Goal: Communication & Community: Answer question/provide support

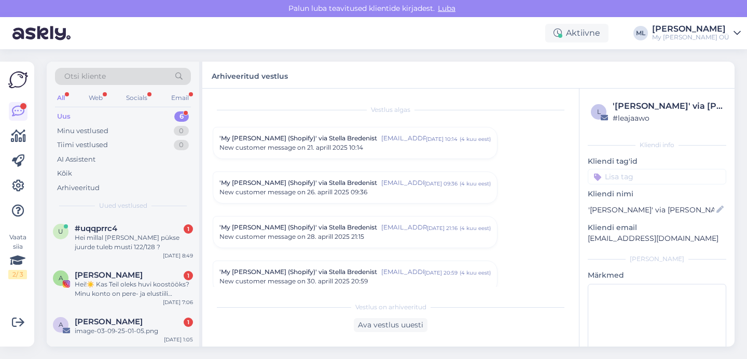
scroll to position [4577, 0]
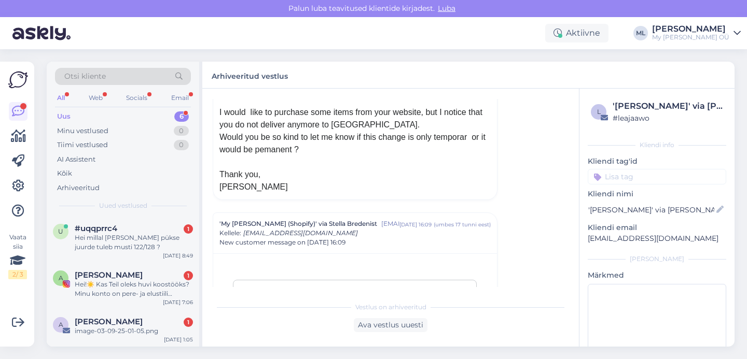
click at [73, 117] on div "Uus 6" at bounding box center [123, 116] width 136 height 15
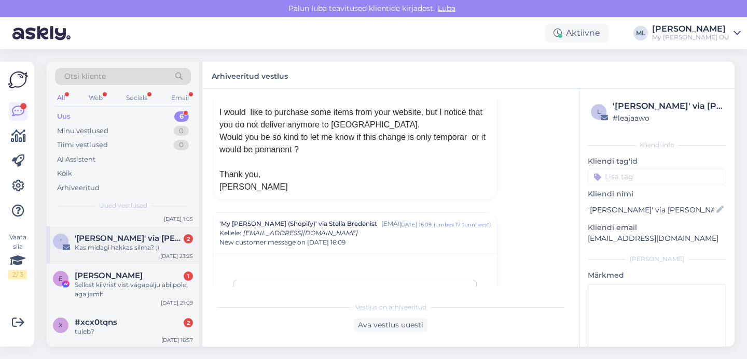
scroll to position [122, 0]
click at [114, 322] on span "#xcx0tqns" at bounding box center [96, 321] width 43 height 9
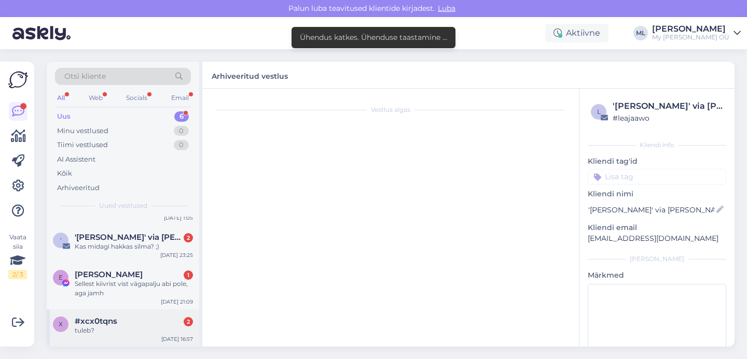
scroll to position [0, 0]
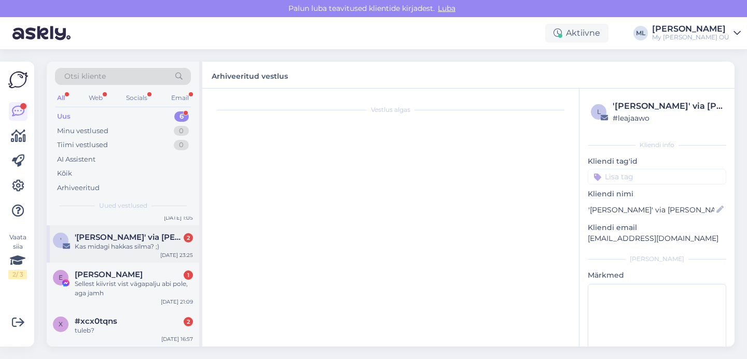
click at [102, 232] on div "' 'Simone De Ruosi' via Stella Bredenist 2 Kas midagi hakkas silma? ;) Sep 2 23…" at bounding box center [123, 244] width 152 height 37
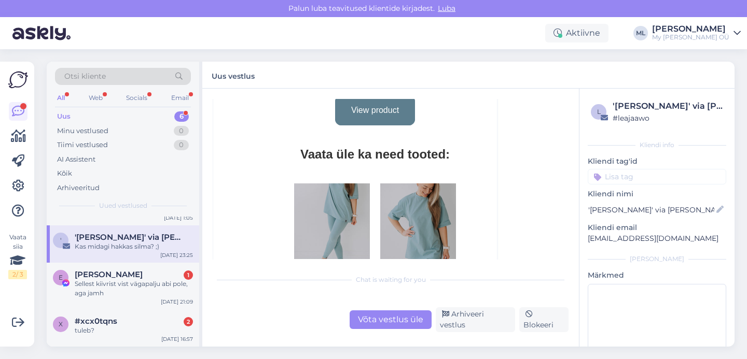
scroll to position [4873, 0]
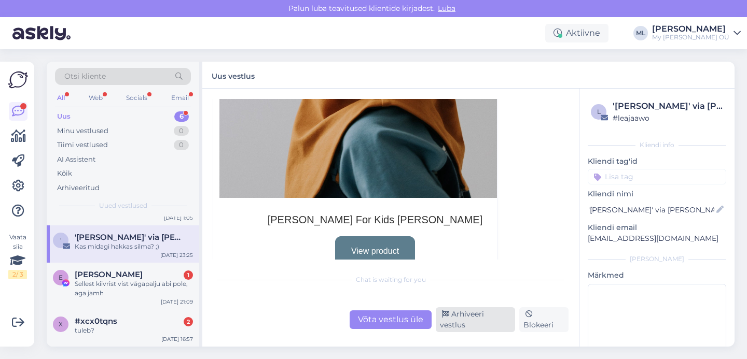
click at [478, 326] on div "Arhiveeri vestlus" at bounding box center [475, 319] width 79 height 25
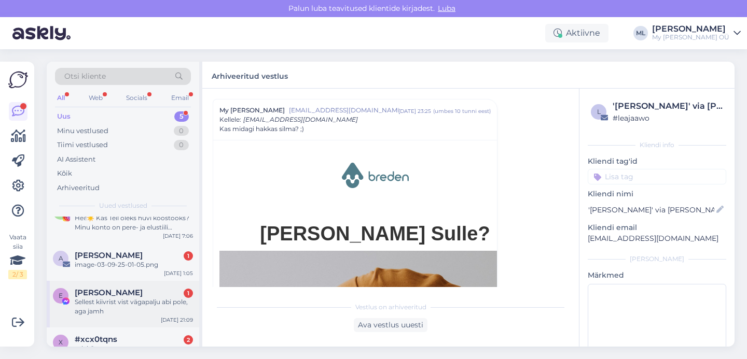
scroll to position [85, 0]
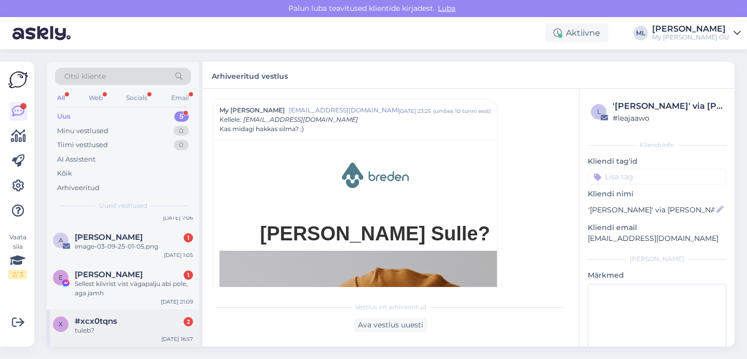
click at [115, 325] on span "#xcx0tqns" at bounding box center [96, 321] width 43 height 9
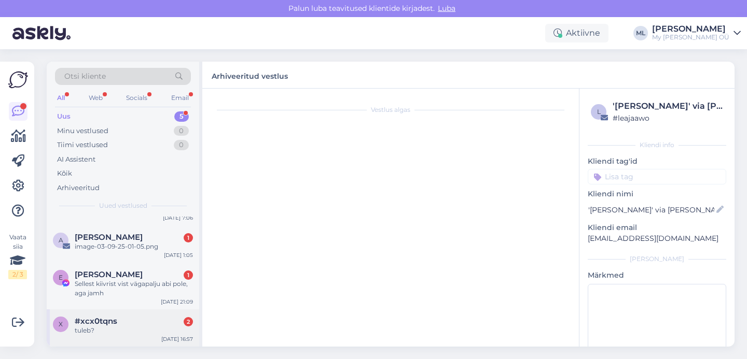
scroll to position [0, 0]
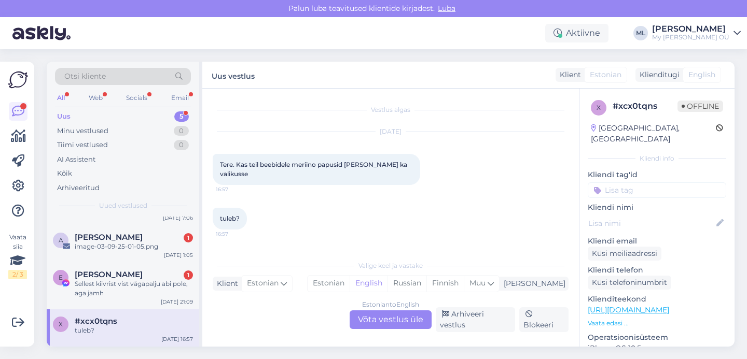
click at [409, 316] on div "Estonian to English Võta vestlus üle" at bounding box center [390, 320] width 82 height 19
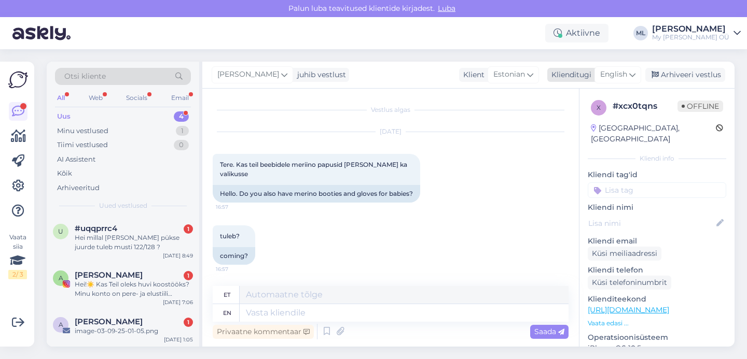
click at [622, 75] on span "English" at bounding box center [613, 74] width 27 height 11
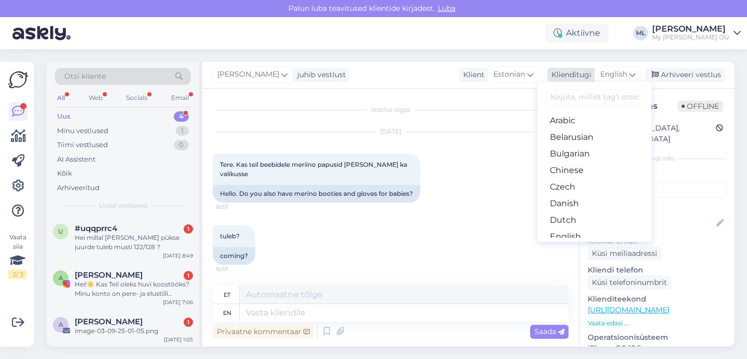
type input "w"
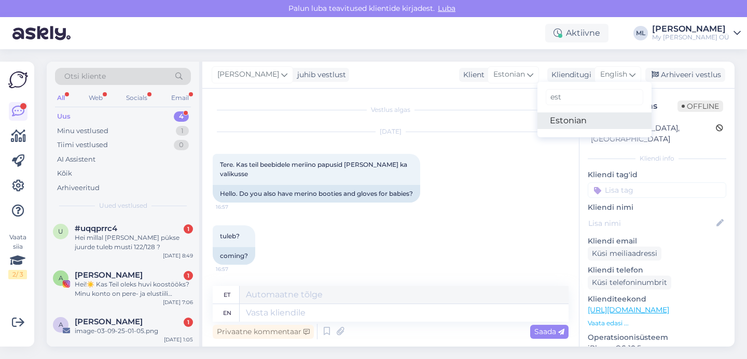
type input "est"
click at [598, 121] on link "Estonian" at bounding box center [594, 121] width 114 height 17
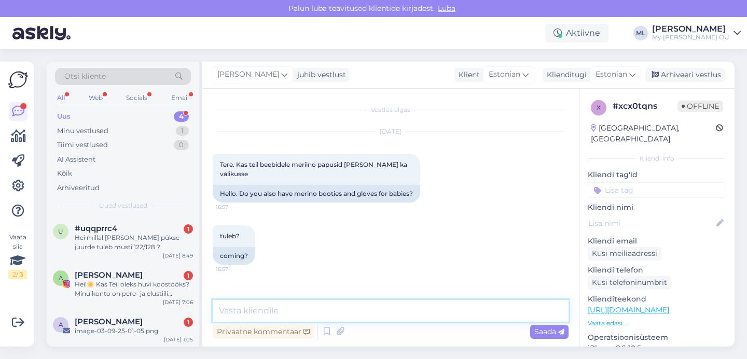
click at [287, 309] on textarea at bounding box center [391, 311] width 356 height 22
type textarea "Tere! Jaa, tuleb, ilmselt oktoobris ☺️"
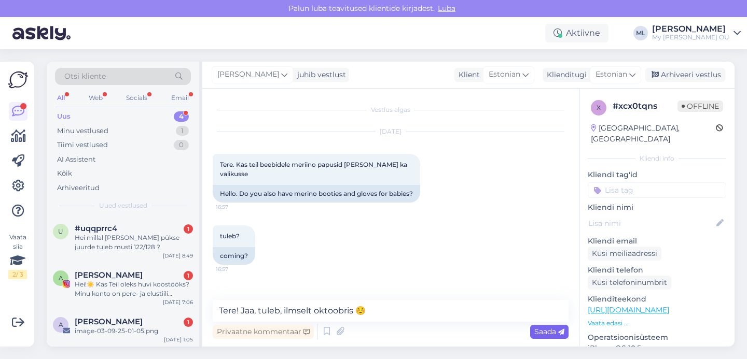
click at [547, 328] on span "Saada" at bounding box center [549, 331] width 30 height 9
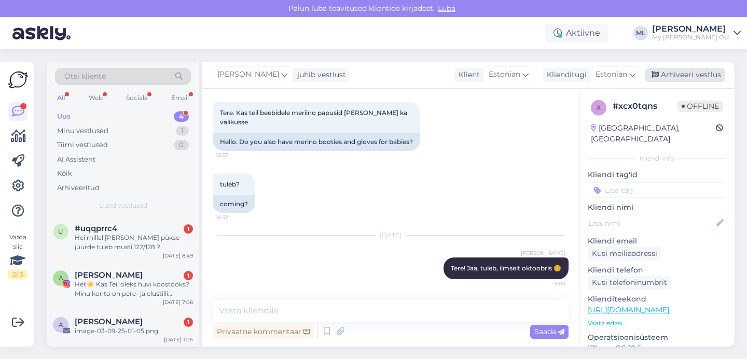
click at [667, 75] on div "Arhiveeri vestlus" at bounding box center [685, 75] width 80 height 14
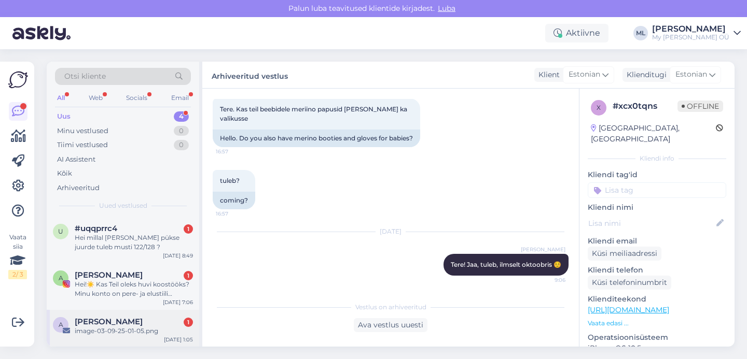
click at [106, 328] on div "image-03-09-25-01-05.png" at bounding box center [134, 331] width 118 height 9
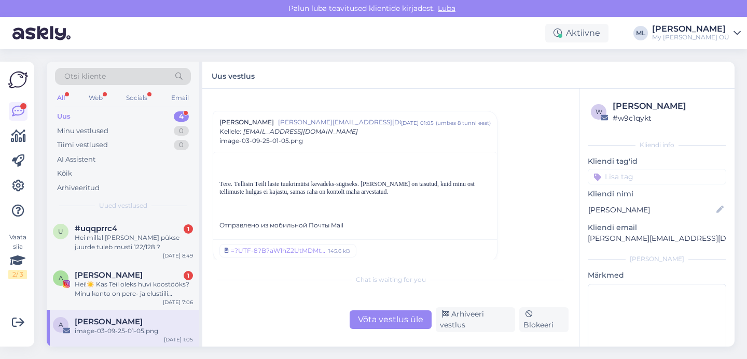
scroll to position [17, 0]
click at [258, 250] on div "=?UTF-8?B?aW1hZ2UtMDMtMDktMjUtMDEtMDUucG5n?=" at bounding box center [278, 249] width 94 height 9
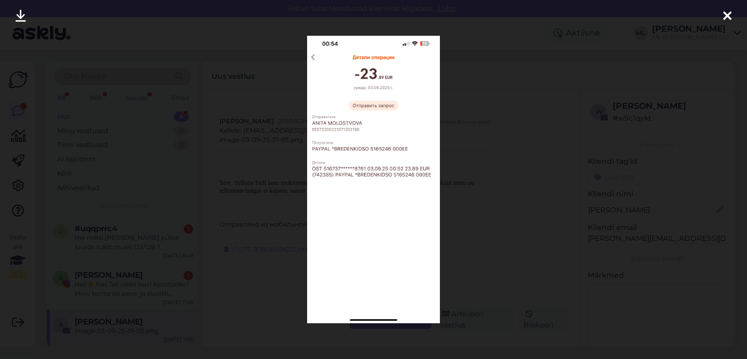
click at [721, 14] on div at bounding box center [727, 16] width 21 height 33
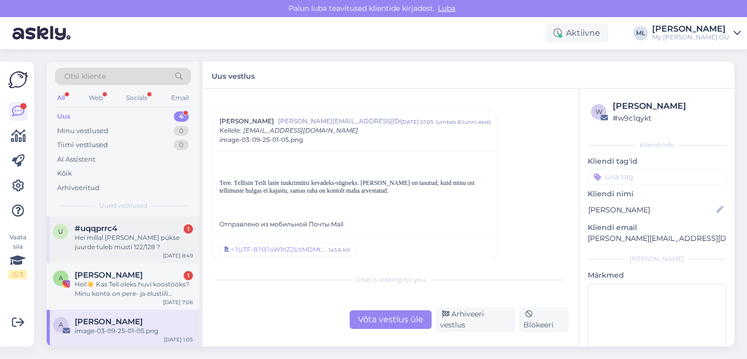
click at [119, 233] on div "Hei millal [PERSON_NAME] pükse juurde tuleb musti 122/128 ?" at bounding box center [134, 242] width 118 height 19
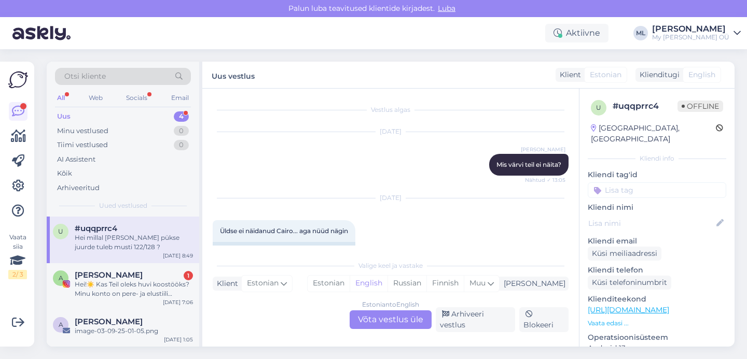
scroll to position [7267, 0]
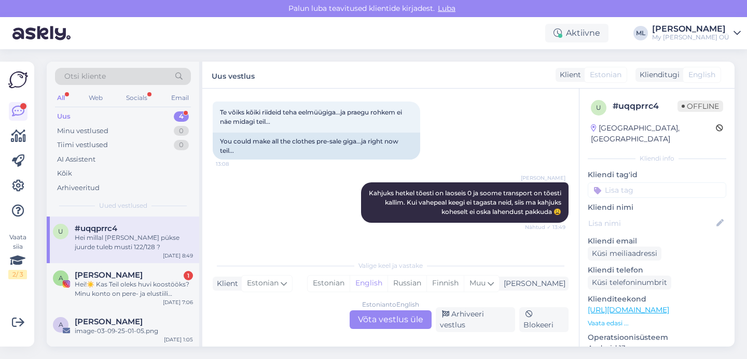
click at [387, 324] on div "Estonian to English Võta vestlus üle" at bounding box center [390, 320] width 82 height 19
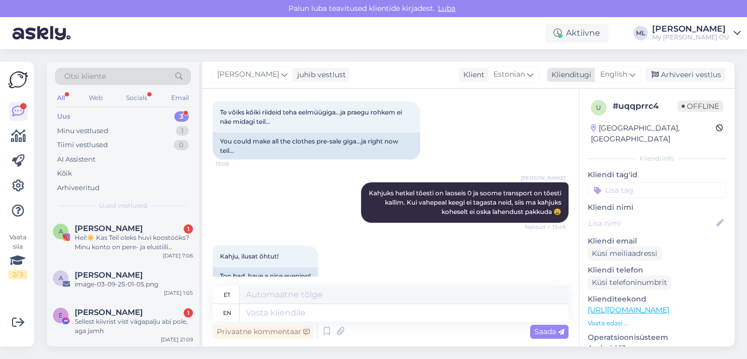
click at [621, 74] on span "English" at bounding box center [613, 74] width 27 height 11
type input "est"
click at [592, 116] on link "Estonian" at bounding box center [594, 121] width 114 height 17
click at [356, 308] on textarea at bounding box center [391, 311] width 356 height 22
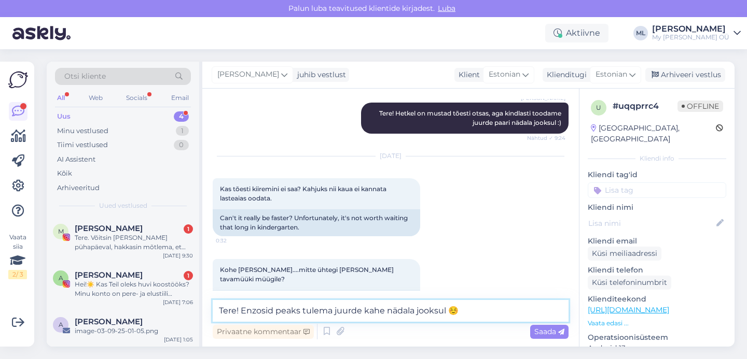
scroll to position [6869, 0]
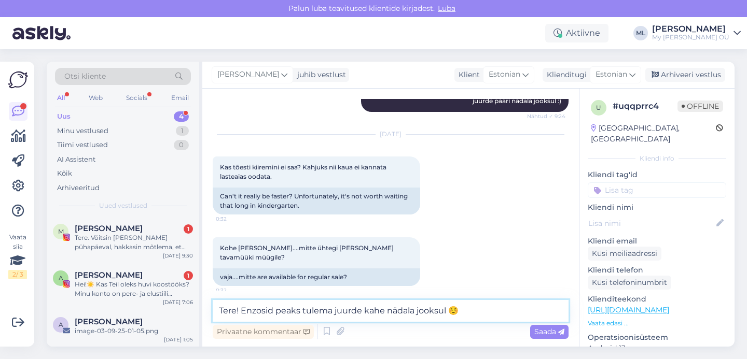
click at [447, 310] on textarea "Tere! Enzosid peaks tulema juurde kahe nädala jooksul ☺️" at bounding box center [391, 311] width 356 height 22
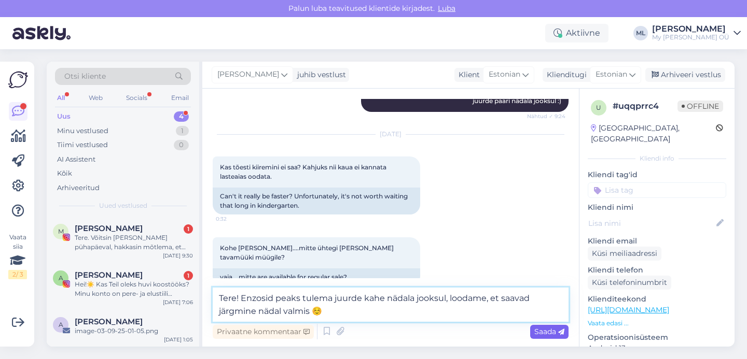
type textarea "Tere! Enzosid peaks tulema juurde kahe nädala jooksul, loodame, et saavad järgm…"
click at [537, 332] on span "Saada" at bounding box center [549, 331] width 30 height 9
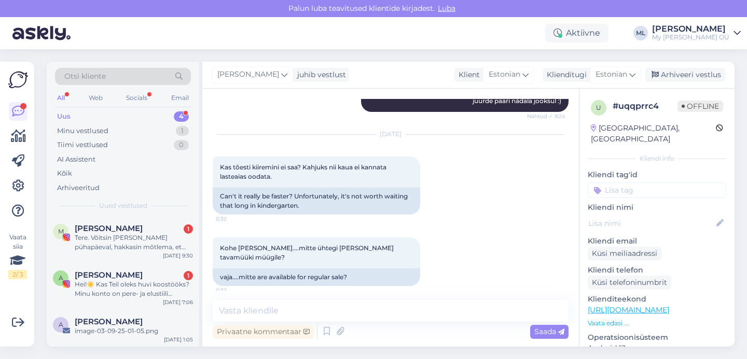
scroll to position [7327, 0]
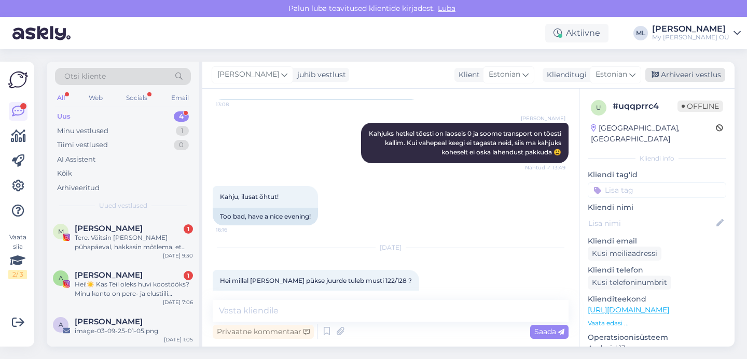
click at [674, 68] on div "Arhiveeri vestlus" at bounding box center [685, 75] width 80 height 14
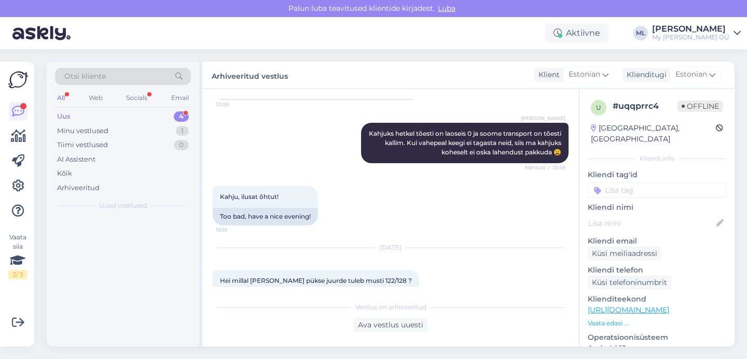
scroll to position [7330, 0]
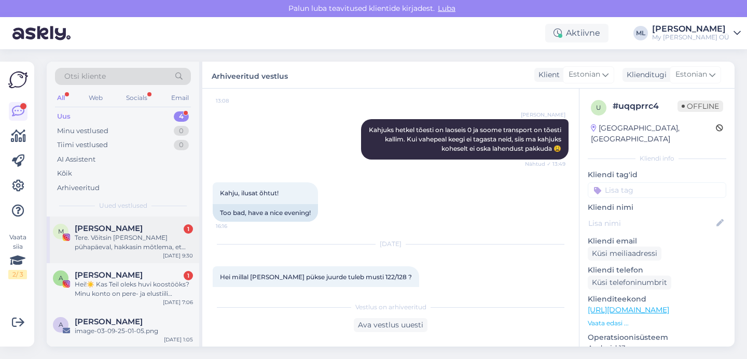
click at [110, 249] on div "Tere. Võitsin [PERSON_NAME] pühapäeval, hakkasin mõtlema, et äkki pidi saatma k…" at bounding box center [134, 242] width 118 height 19
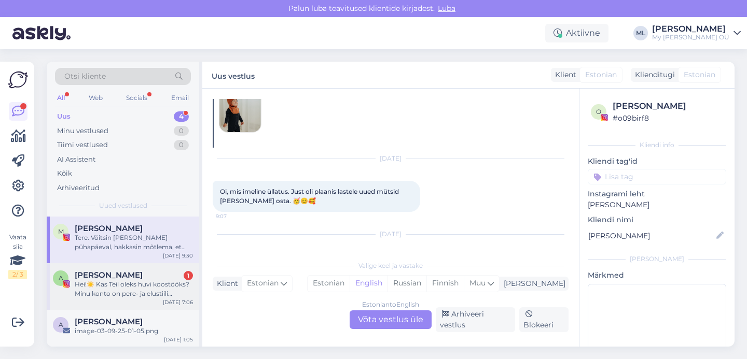
click at [139, 282] on div "Hei!☀️ Kas Teil oleks huvi koostööks? Minu konto on pere- ja elustiili teemadel…" at bounding box center [134, 289] width 118 height 19
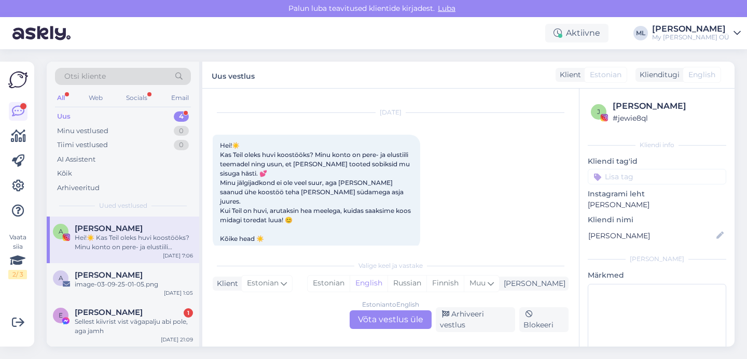
scroll to position [47, 0]
click at [110, 279] on div "image-03-09-25-01-05.png" at bounding box center [134, 283] width 118 height 9
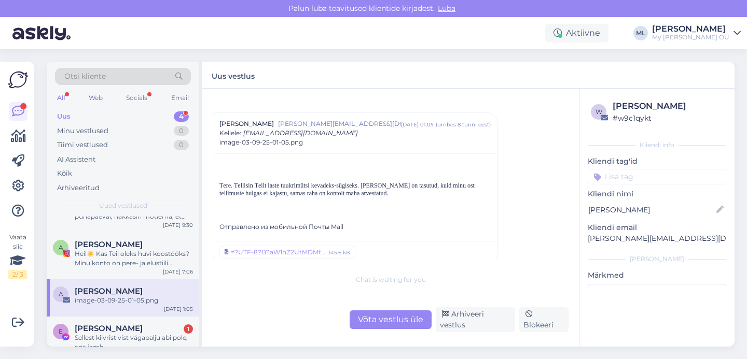
scroll to position [17, 0]
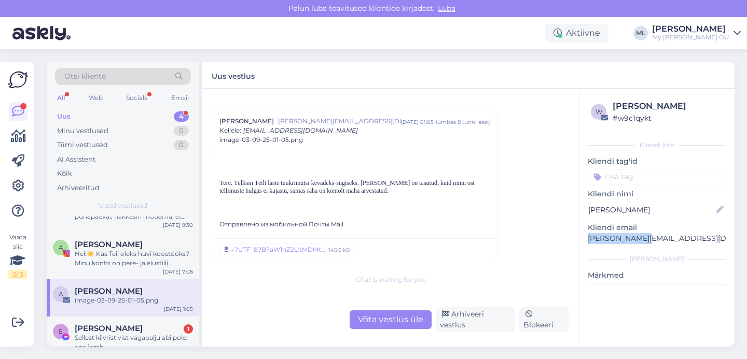
drag, startPoint x: 590, startPoint y: 240, endPoint x: 643, endPoint y: 237, distance: 53.4
click at [644, 238] on p "anita.95@bk.ru" at bounding box center [656, 238] width 138 height 11
copy p "anita.95@bk.ru"
click at [390, 320] on div "Võta vestlus üle" at bounding box center [390, 320] width 82 height 19
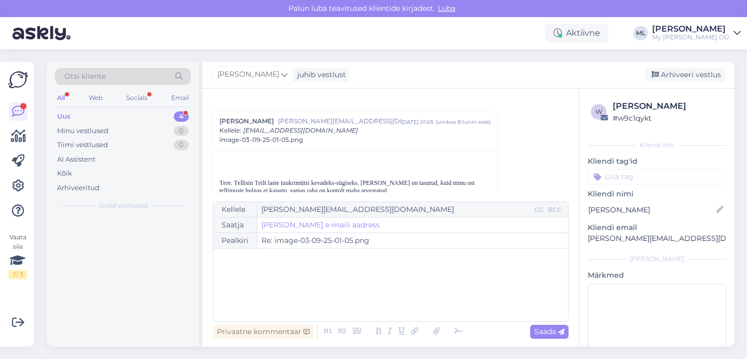
scroll to position [0, 0]
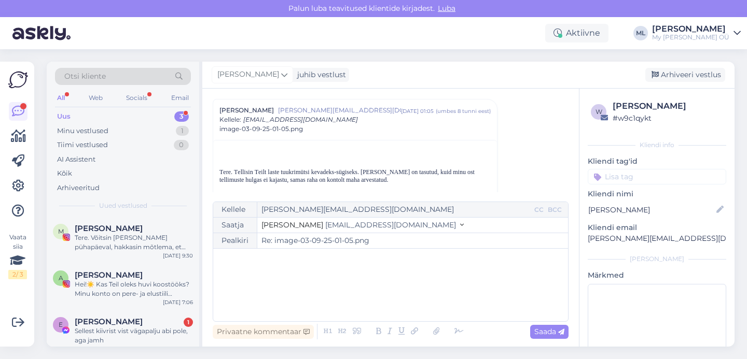
click at [325, 229] on span "[EMAIL_ADDRESS][DOMAIN_NAME]" at bounding box center [390, 224] width 131 height 9
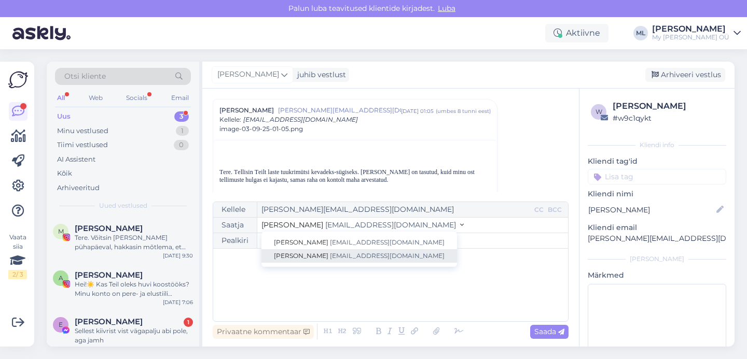
click at [330, 253] on span "[EMAIL_ADDRESS][DOMAIN_NAME]" at bounding box center [387, 256] width 115 height 8
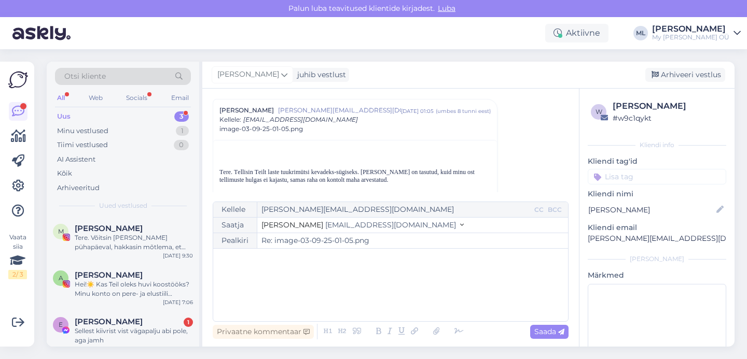
click at [282, 283] on div "﻿" at bounding box center [390, 285] width 344 height 62
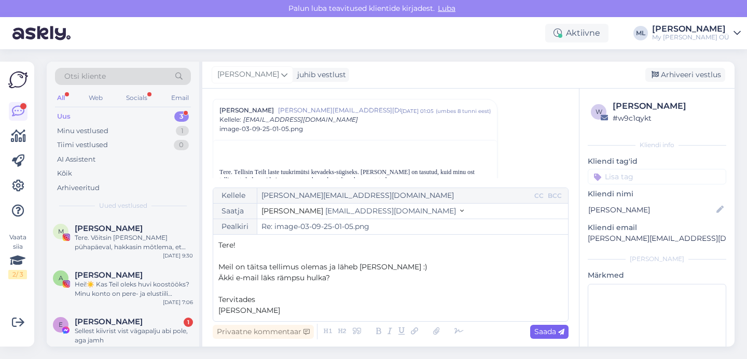
click at [551, 333] on span "Saada" at bounding box center [549, 331] width 30 height 9
type input "Re: Re: image-03-09-25-01-05.png"
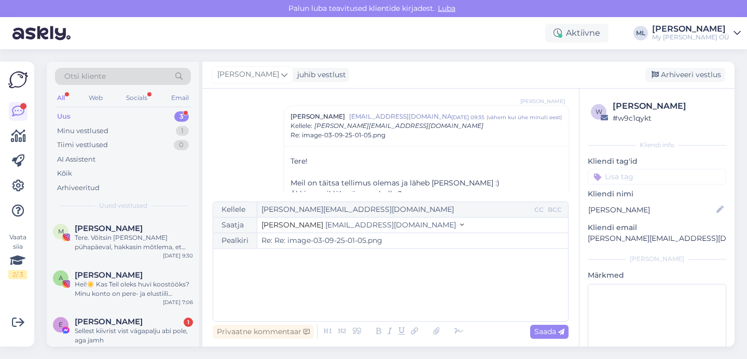
scroll to position [186, 0]
click at [669, 75] on div "Arhiveeri vestlus" at bounding box center [685, 75] width 80 height 14
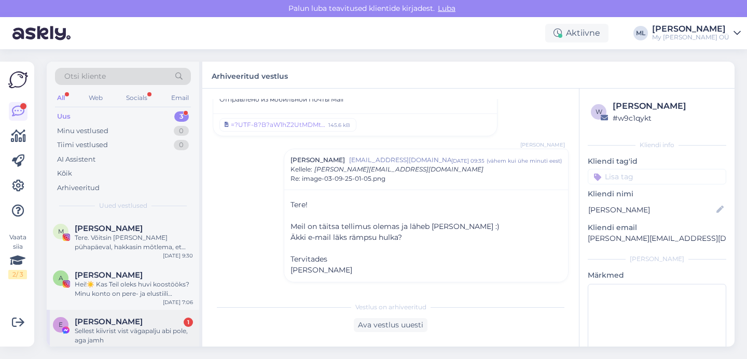
click at [115, 326] on span "Evelin Varik" at bounding box center [109, 321] width 68 height 9
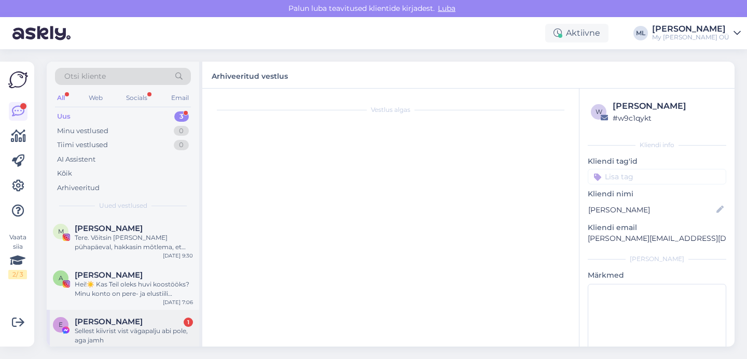
scroll to position [0, 0]
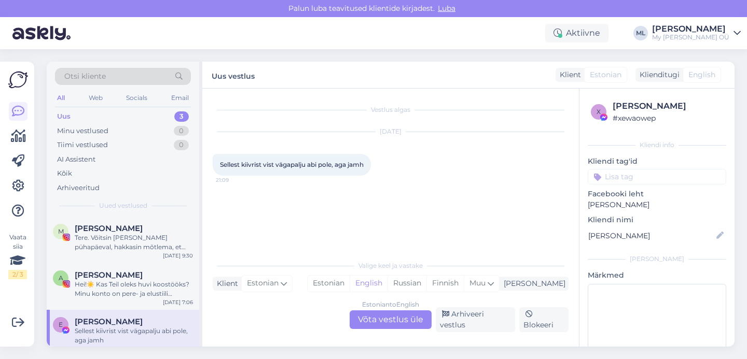
click at [373, 321] on div "Estonian to English Võta vestlus üle" at bounding box center [390, 320] width 82 height 19
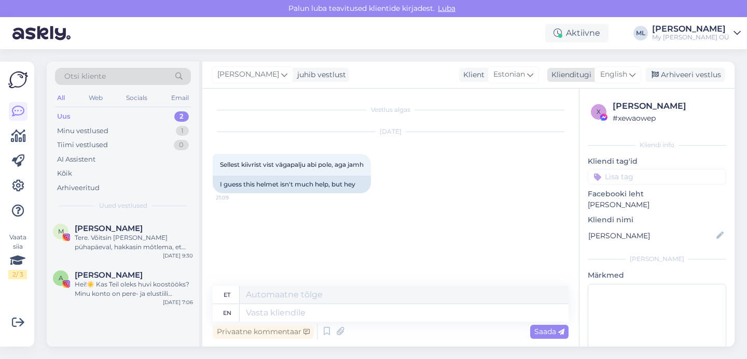
click at [609, 72] on span "English" at bounding box center [613, 74] width 27 height 11
type input "est"
drag, startPoint x: 570, startPoint y: 120, endPoint x: 548, endPoint y: 133, distance: 25.8
click at [570, 120] on link "Estonian" at bounding box center [594, 121] width 114 height 17
click at [319, 306] on textarea at bounding box center [391, 311] width 356 height 22
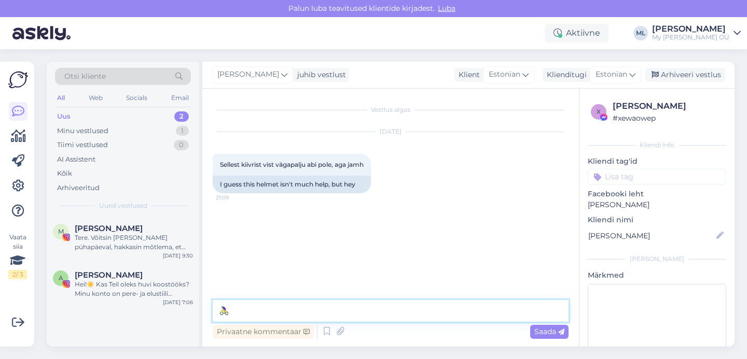
type textarea "🚴‍♀️"
click at [280, 255] on div "Vestlus algas Sep 2 2025 Sellest kiivrist vist vägapalju abi pole, aga jamh 21:…" at bounding box center [395, 195] width 365 height 192
click at [105, 295] on div "Hei!☀️ Kas Teil oleks huvi koostööks? Minu konto on pere- ja elustiili teemadel…" at bounding box center [134, 289] width 118 height 19
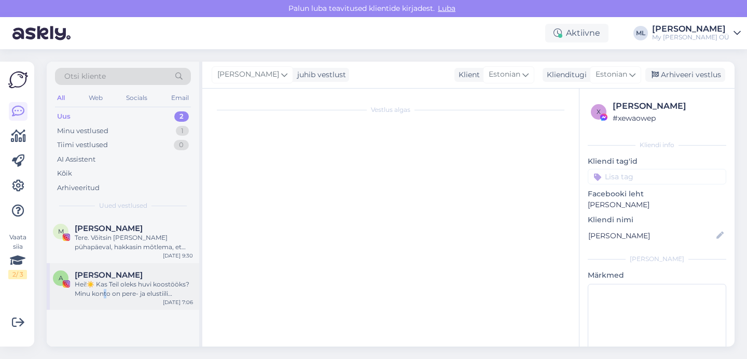
scroll to position [106, 0]
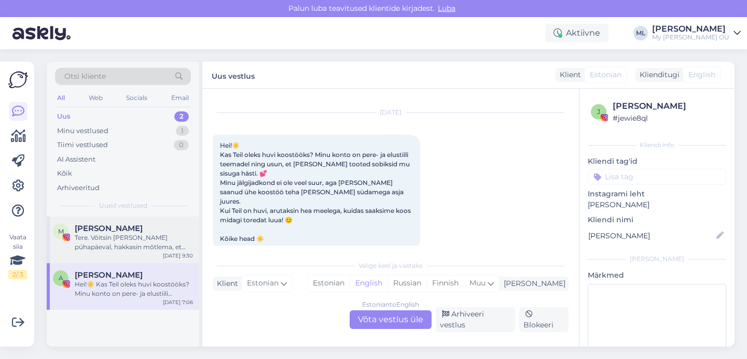
click at [145, 237] on div "Tere. Võitsin [PERSON_NAME] pühapäeval, hakkasin mõtlema, et äkki pidi saatma k…" at bounding box center [134, 242] width 118 height 19
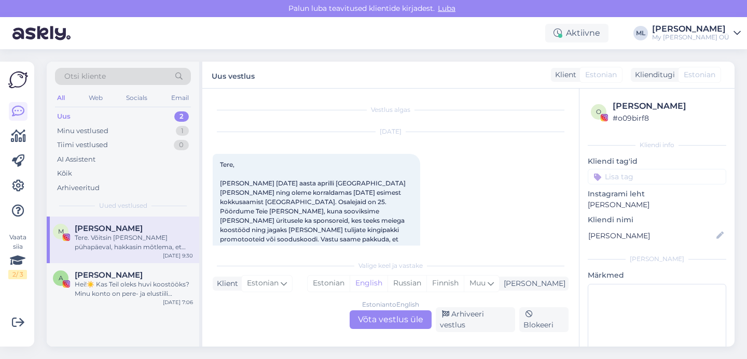
scroll to position [1740, 0]
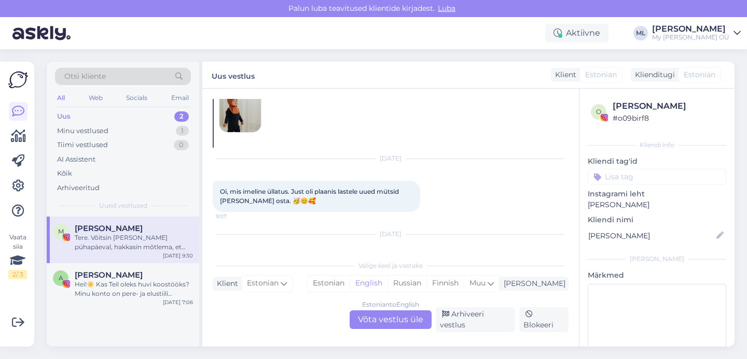
click at [423, 243] on div "Sep 3 2025 Tere. Võitsin Teie loosi pühapäeval, hakkasin mõtlema, et äkki pidi …" at bounding box center [391, 265] width 356 height 85
click at [133, 285] on div "Hei!☀️ Kas Teil oleks huvi koostööks? Minu konto on pere- ja elustiili teemadel…" at bounding box center [134, 289] width 118 height 19
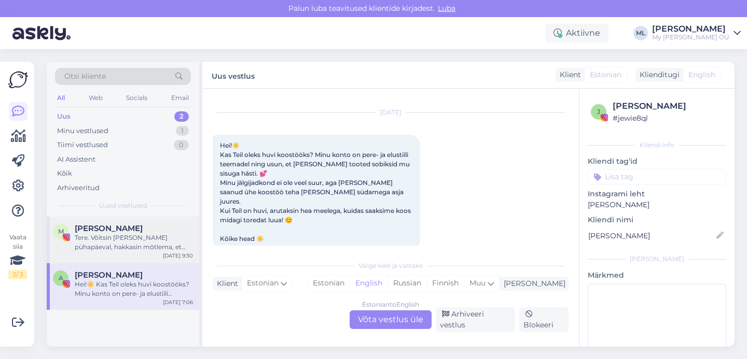
click at [121, 242] on div "Tere. Võitsin [PERSON_NAME] pühapäeval, hakkasin mõtlema, et äkki pidi saatma k…" at bounding box center [134, 242] width 118 height 19
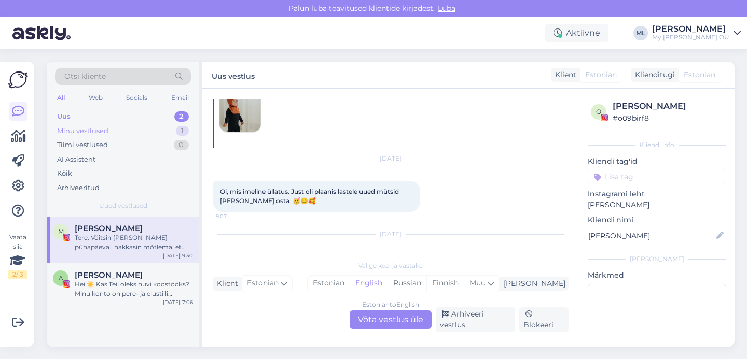
click at [107, 126] on div "Minu vestlused" at bounding box center [82, 131] width 51 height 10
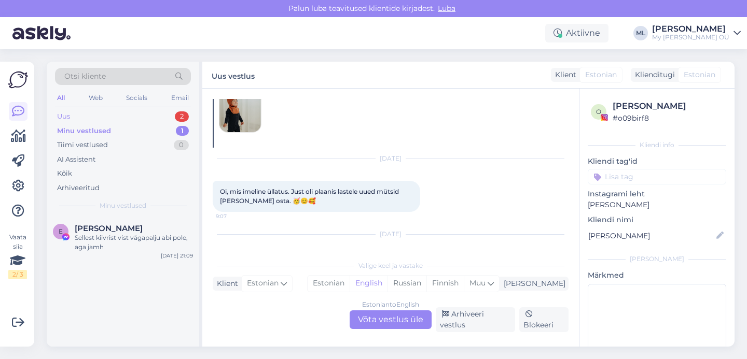
click at [106, 115] on div "Uus 2" at bounding box center [123, 116] width 136 height 15
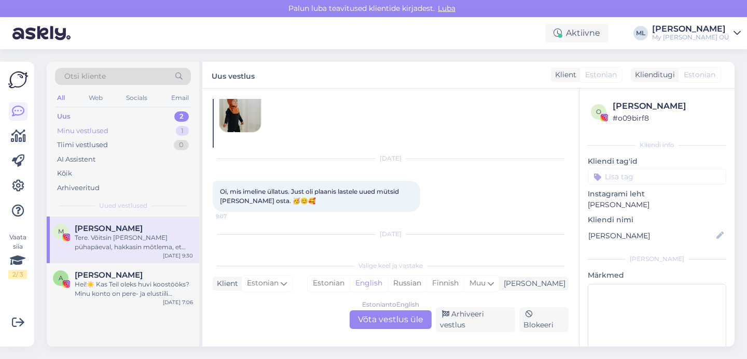
click at [103, 133] on div "Minu vestlused" at bounding box center [82, 131] width 51 height 10
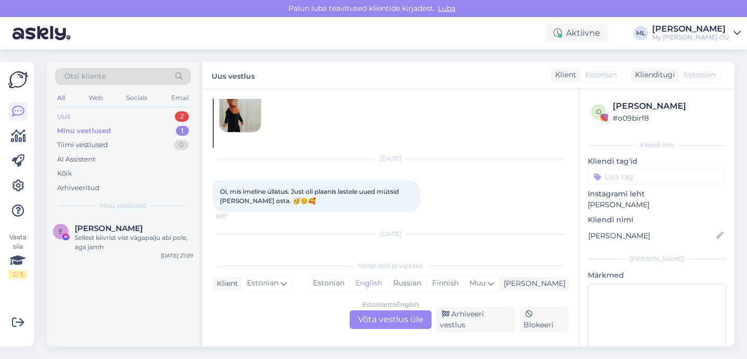
click at [107, 116] on div "Uus 2" at bounding box center [123, 116] width 136 height 15
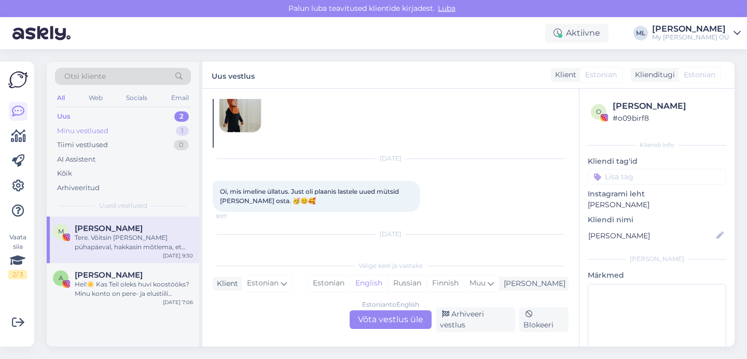
click at [81, 137] on div "Minu vestlused 1" at bounding box center [123, 131] width 136 height 15
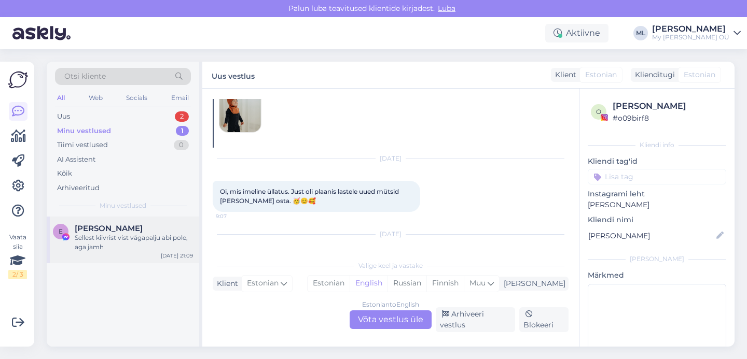
click at [115, 244] on div "Sellest kiivrist vist vägapalju abi pole, aga jamh" at bounding box center [134, 242] width 118 height 19
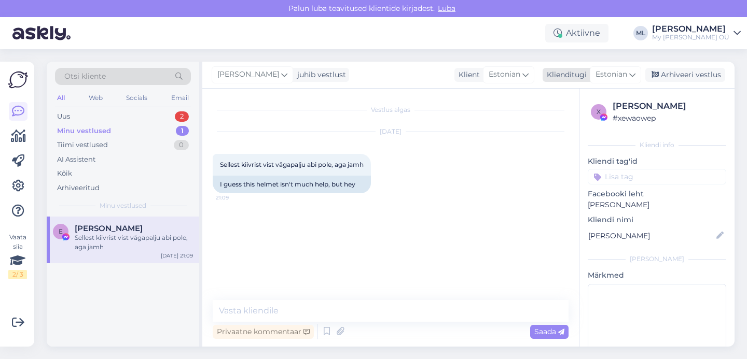
click at [682, 76] on div "Arhiveeri vestlus" at bounding box center [685, 75] width 80 height 14
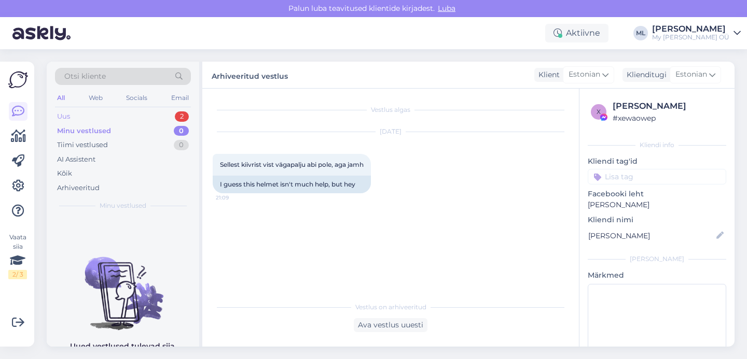
click at [145, 114] on div "Uus 2" at bounding box center [123, 116] width 136 height 15
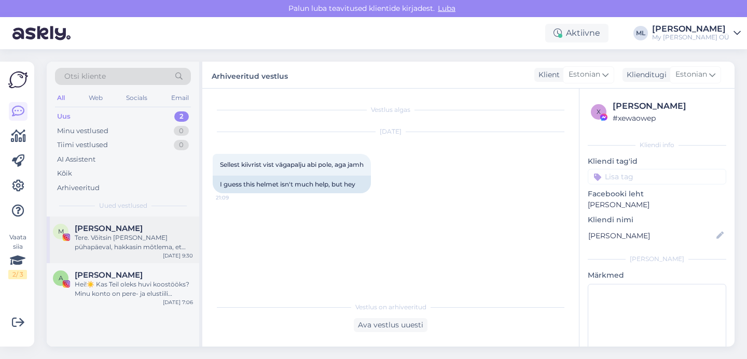
click at [127, 242] on div "Tere. Võitsin [PERSON_NAME] pühapäeval, hakkasin mõtlema, et äkki pidi saatma k…" at bounding box center [134, 242] width 118 height 19
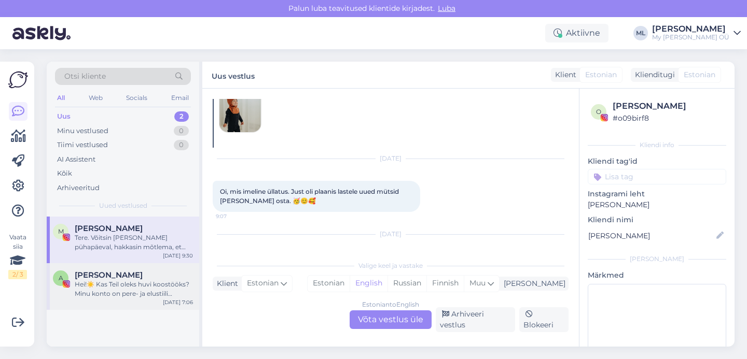
click at [100, 289] on div "Hei!☀️ Kas Teil oleks huvi koostööks? Minu konto on pere- ja elustiili teemadel…" at bounding box center [134, 289] width 118 height 19
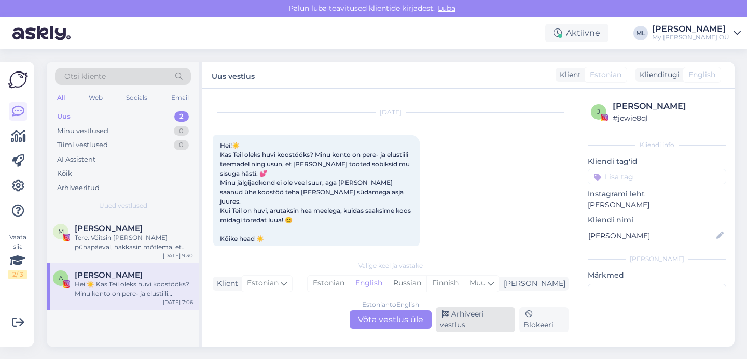
click at [475, 327] on div "Arhiveeri vestlus" at bounding box center [475, 319] width 79 height 25
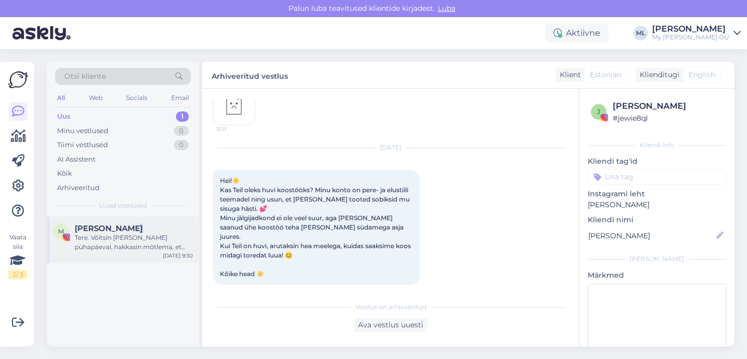
click at [130, 231] on span "[PERSON_NAME]" at bounding box center [109, 228] width 68 height 9
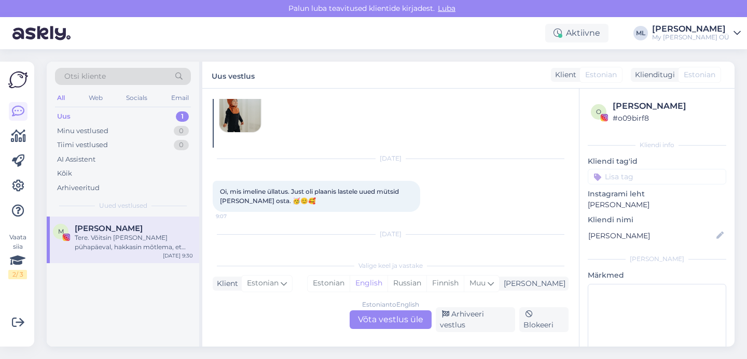
click at [96, 107] on div "Otsi kliente All Web Socials Email Uus 1 Minu vestlused 0 Tiimi vestlused 0 AI …" at bounding box center [123, 139] width 152 height 155
click at [92, 114] on div "Uus 1" at bounding box center [123, 116] width 136 height 15
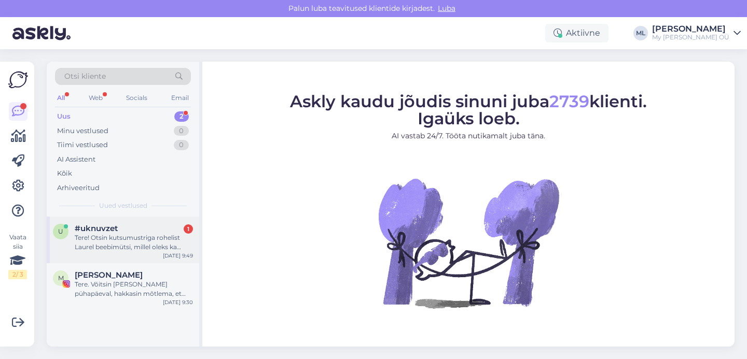
click at [114, 246] on div "Tere! Otsin kutsumustriga rohelist Laurel beebimütsi, millel oleks ka kõrvad. T…" at bounding box center [134, 242] width 118 height 19
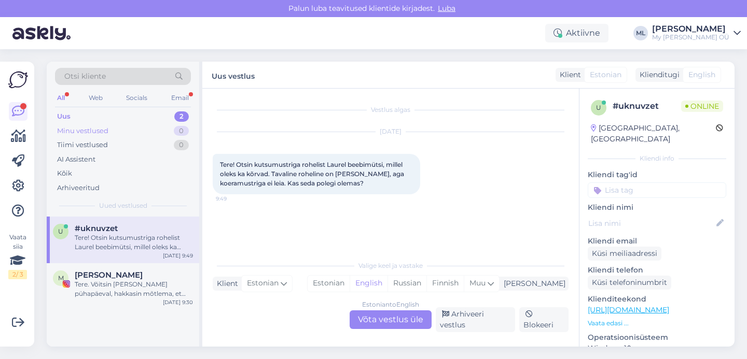
click at [121, 125] on div "Minu vestlused 0" at bounding box center [123, 131] width 136 height 15
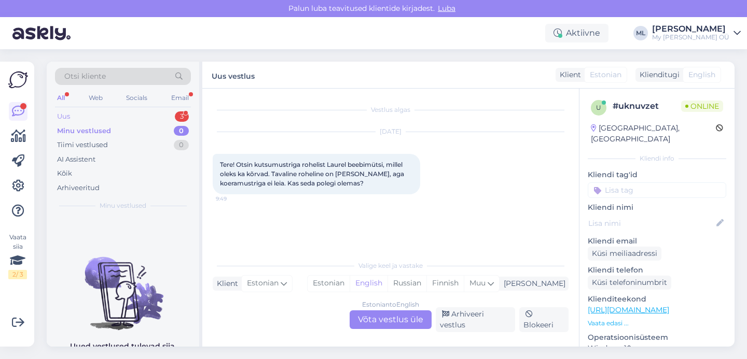
click at [122, 117] on div "Uus 3" at bounding box center [123, 116] width 136 height 15
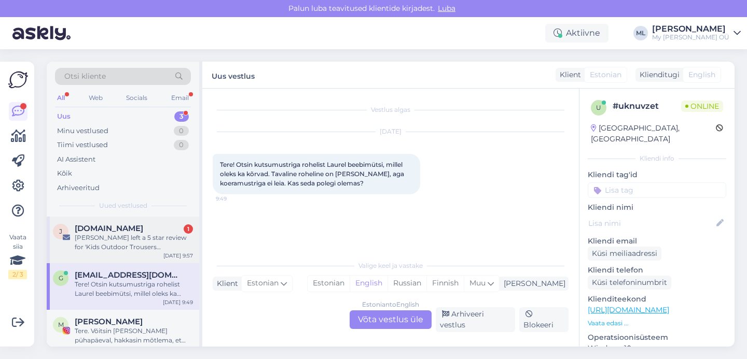
click at [115, 263] on div "J [DOMAIN_NAME] 1 [PERSON_NAME] left a 5 star review for 'Kids Outdoor Trousers…" at bounding box center [123, 240] width 152 height 47
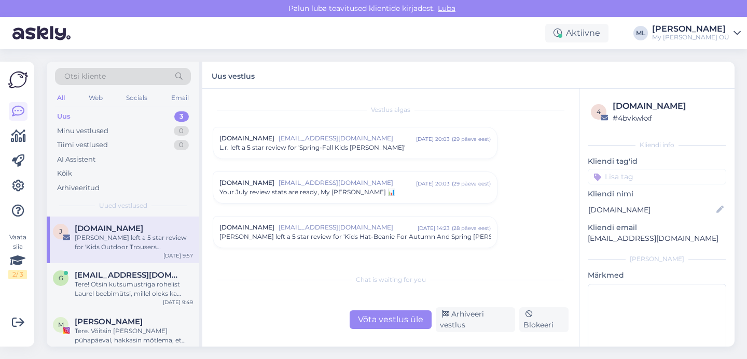
scroll to position [4350, 0]
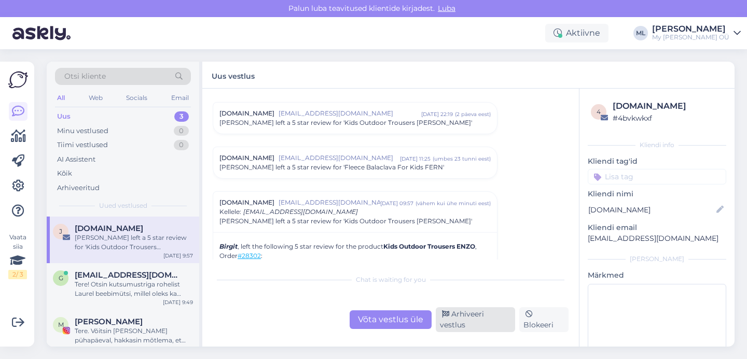
click at [461, 323] on div "Arhiveeri vestlus" at bounding box center [475, 319] width 79 height 25
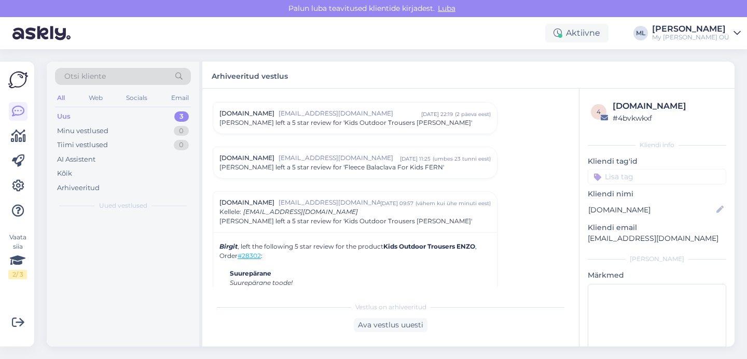
scroll to position [4442, 0]
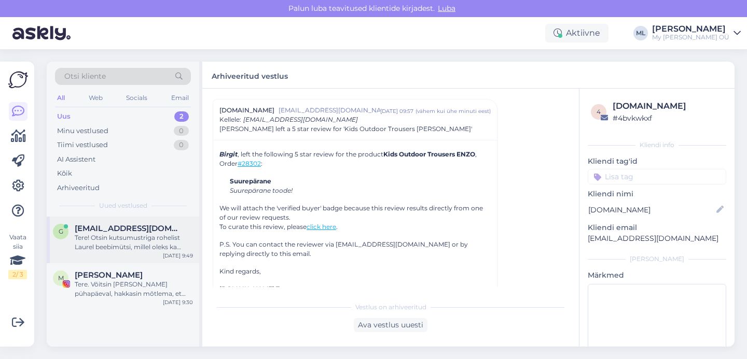
click at [157, 240] on div "Tere! Otsin kutsumustriga rohelist Laurel beebimütsi, millel oleks ka kõrvad. T…" at bounding box center [134, 242] width 118 height 19
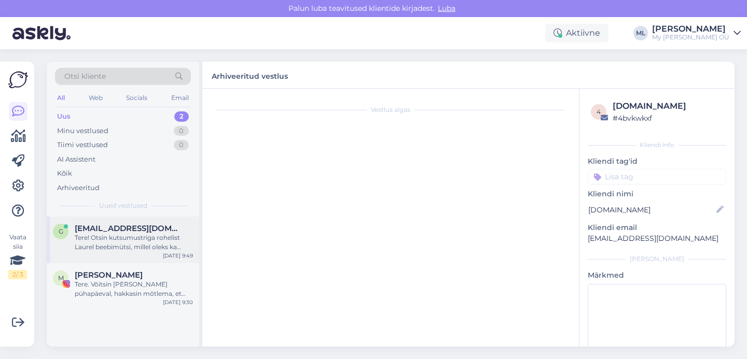
scroll to position [0, 0]
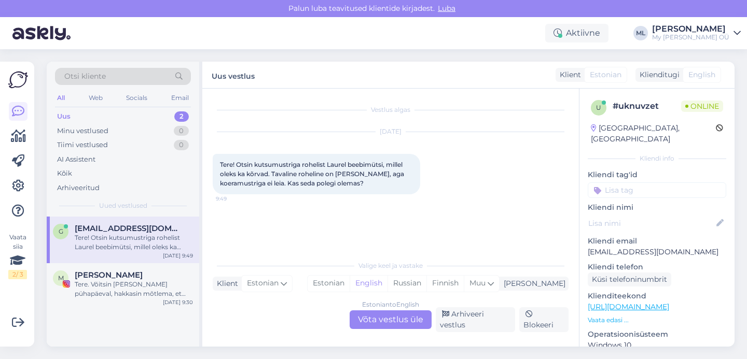
click at [403, 323] on div "Estonian to English Võta vestlus üle" at bounding box center [390, 320] width 82 height 19
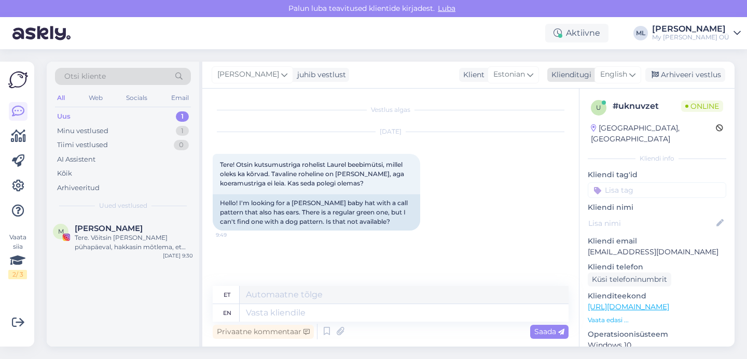
click at [632, 76] on icon at bounding box center [632, 74] width 6 height 11
type input "est"
click at [585, 124] on link "Estonian" at bounding box center [594, 121] width 114 height 17
click at [357, 312] on textarea at bounding box center [391, 311] width 356 height 22
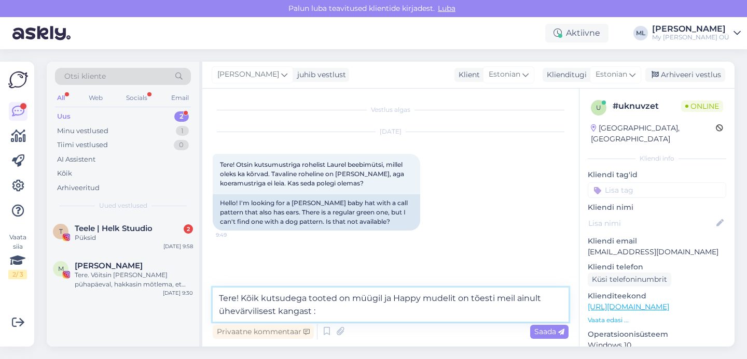
type textarea "Tere! Kõik kutsudega tooted on müügil ja Happy mudelit on tõesti meil ainult üh…"
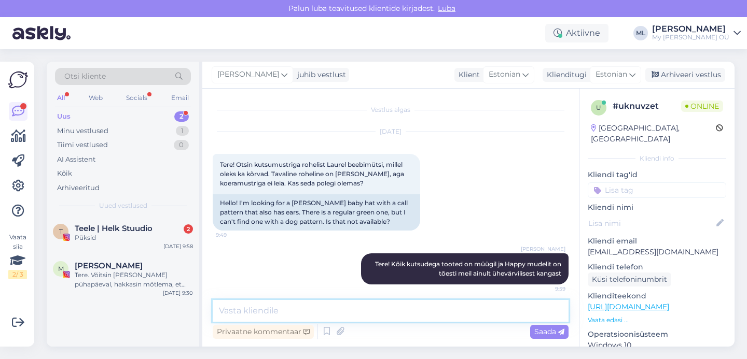
scroll to position [5, 0]
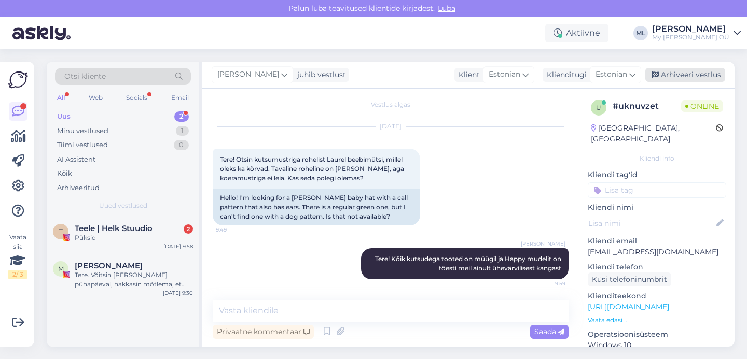
click at [656, 77] on icon at bounding box center [654, 75] width 7 height 7
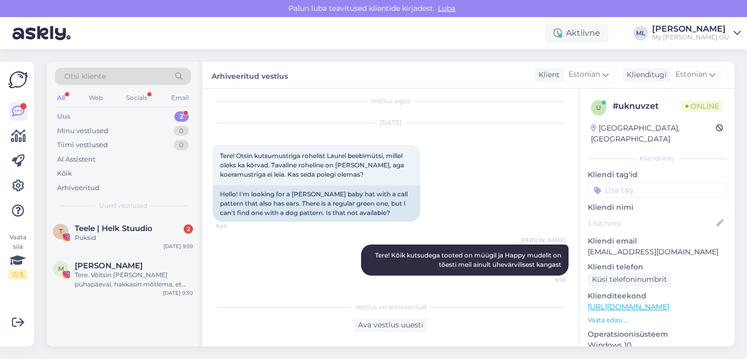
click at [92, 109] on div "Uus 2" at bounding box center [123, 116] width 136 height 15
click at [114, 230] on span "Teele | Helk Stuudio" at bounding box center [114, 228] width 78 height 9
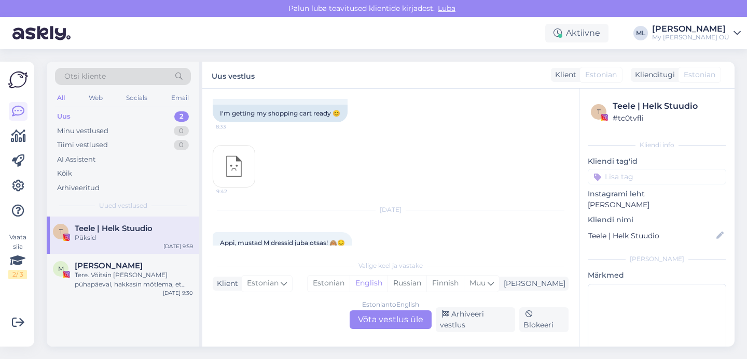
scroll to position [10722, 0]
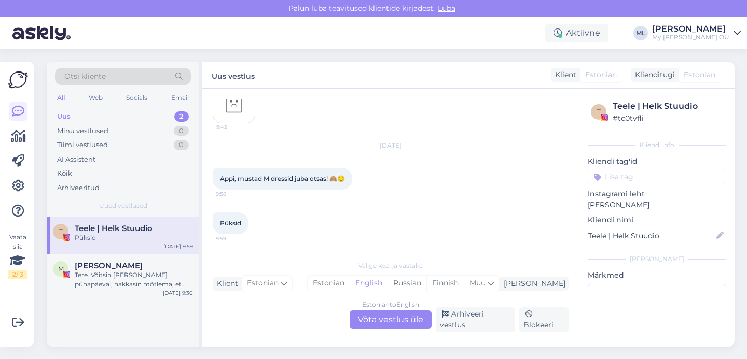
click at [392, 341] on div "Vestlus algas [PERSON_NAME] [DATE] 🔥 14:30 🔥 [PERSON_NAME] Tundub, et tuleb ost…" at bounding box center [390, 218] width 376 height 258
click at [391, 329] on div "Estonian to English Võta vestlus üle" at bounding box center [390, 320] width 82 height 19
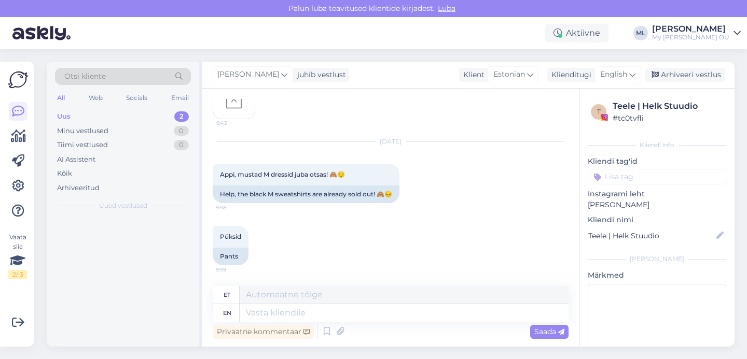
click at [392, 330] on div "Privaatne kommentaar Saada" at bounding box center [391, 332] width 356 height 20
click at [616, 79] on span "English" at bounding box center [613, 74] width 27 height 11
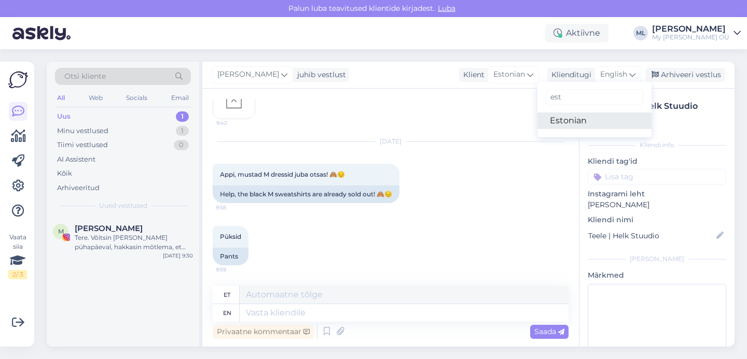
click at [571, 123] on link "Estonian" at bounding box center [594, 121] width 114 height 17
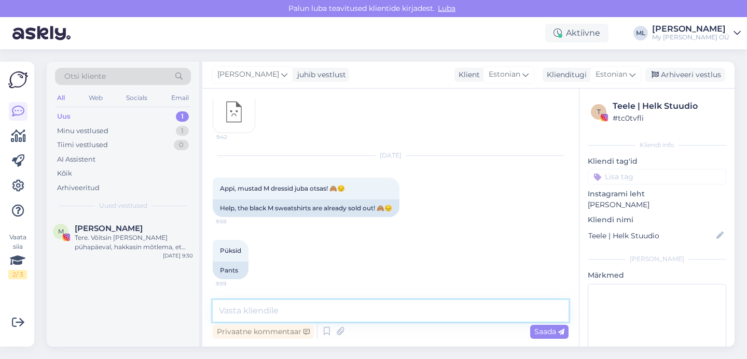
click at [237, 315] on textarea at bounding box center [391, 311] width 356 height 22
type textarea "Tere! Teeme kindlasti juurde ☺️"
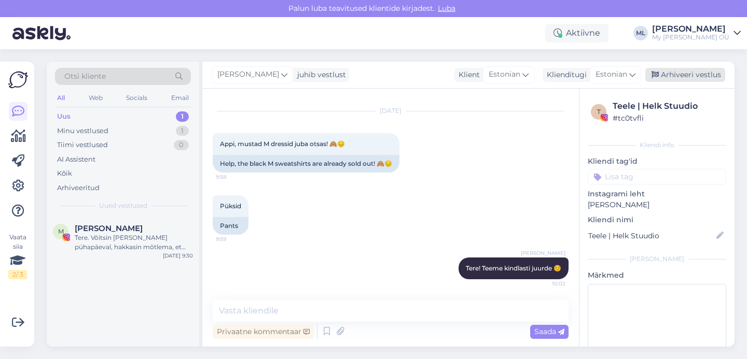
click at [679, 75] on div "Arhiveeri vestlus" at bounding box center [685, 75] width 80 height 14
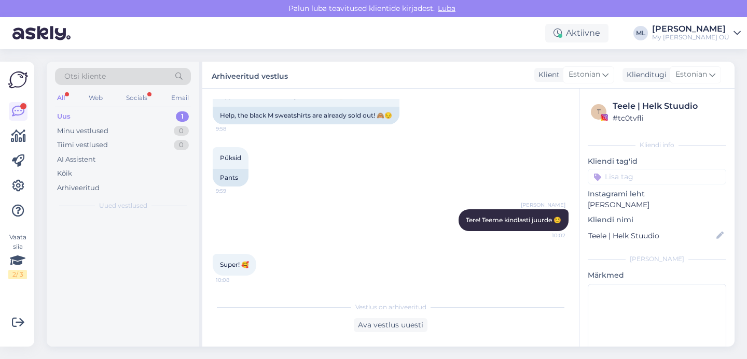
scroll to position [10811, 0]
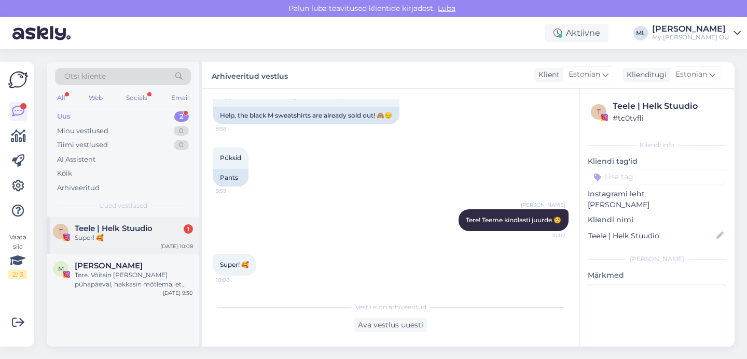
click at [113, 234] on div "Super! 🥰" at bounding box center [134, 237] width 118 height 9
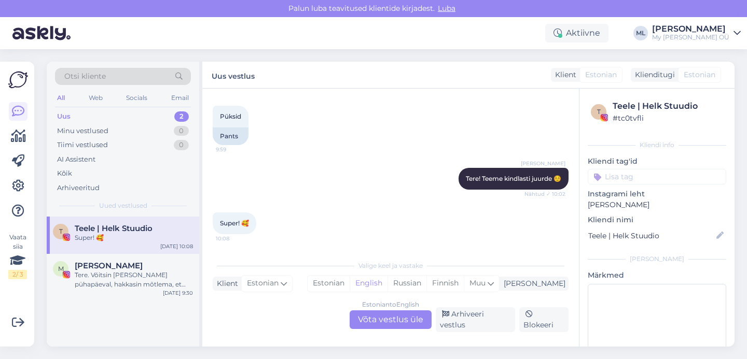
scroll to position [10846, 0]
click at [60, 118] on div "Uus" at bounding box center [63, 116] width 13 height 10
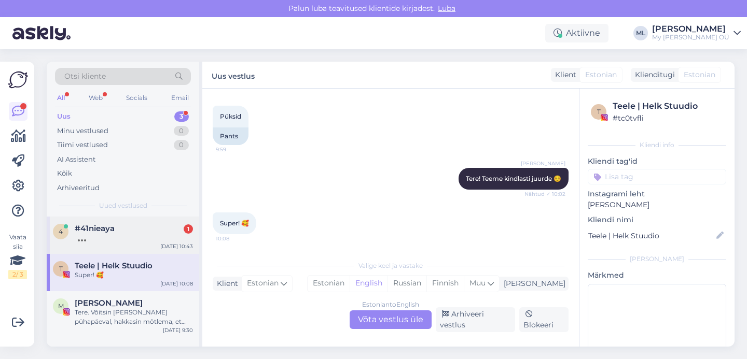
click at [141, 230] on div "#41nieaya 1" at bounding box center [134, 228] width 118 height 9
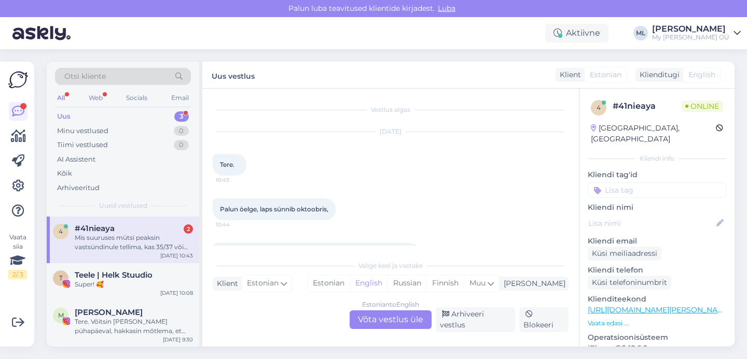
scroll to position [52, 0]
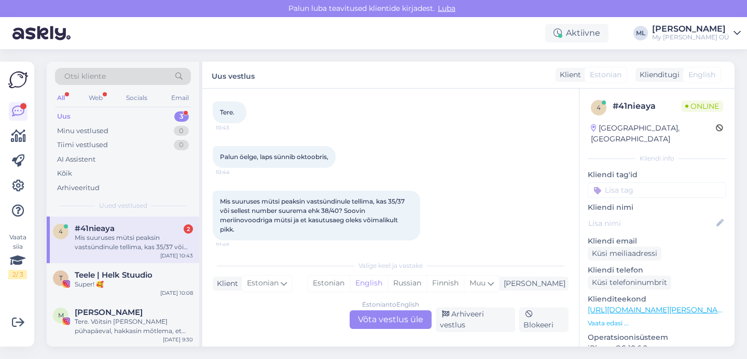
click at [102, 243] on div "Mis suuruses mütsi peaksin vastsündinule tellima, kas 35/37 või sellest number …" at bounding box center [134, 242] width 118 height 19
drag, startPoint x: 106, startPoint y: 232, endPoint x: 121, endPoint y: 180, distance: 53.6
click at [106, 232] on span "#41nieaya" at bounding box center [95, 228] width 40 height 9
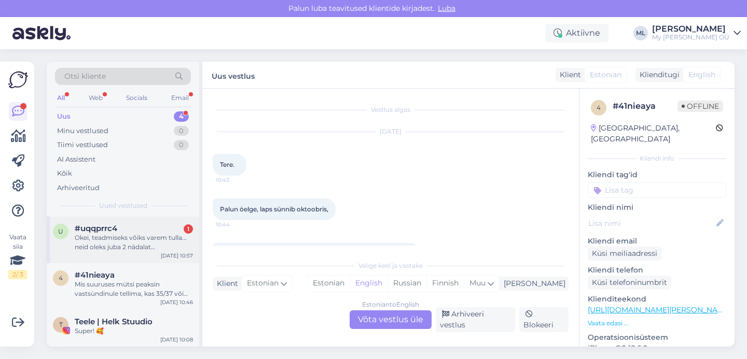
click at [113, 230] on span "#uqqprrc4" at bounding box center [96, 228] width 43 height 9
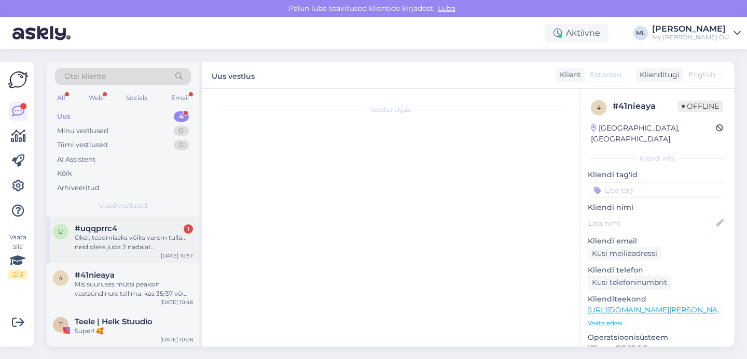
scroll to position [7300, 0]
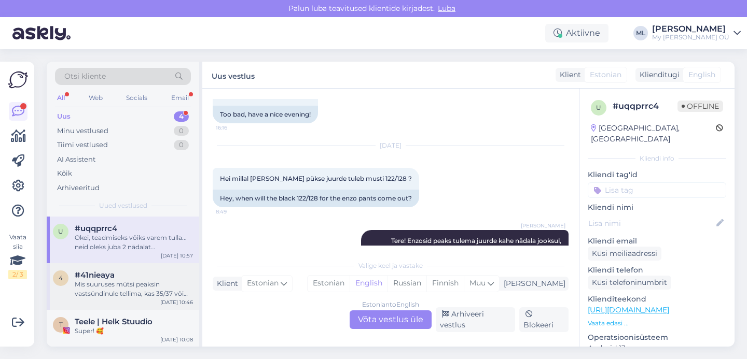
click at [129, 283] on div "Mis suuruses mütsi peaksin vastsündinule tellima, kas 35/37 või sellest number …" at bounding box center [134, 289] width 118 height 19
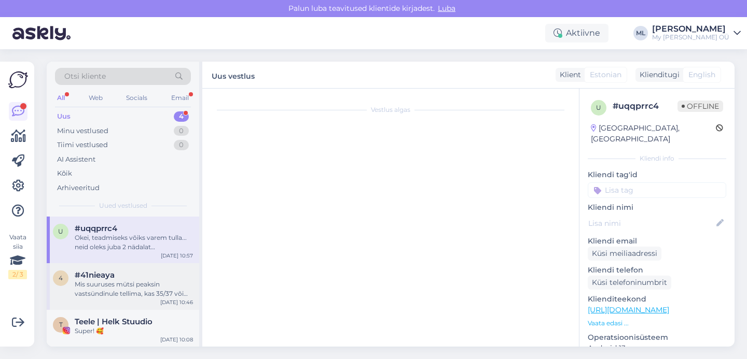
scroll to position [52, 0]
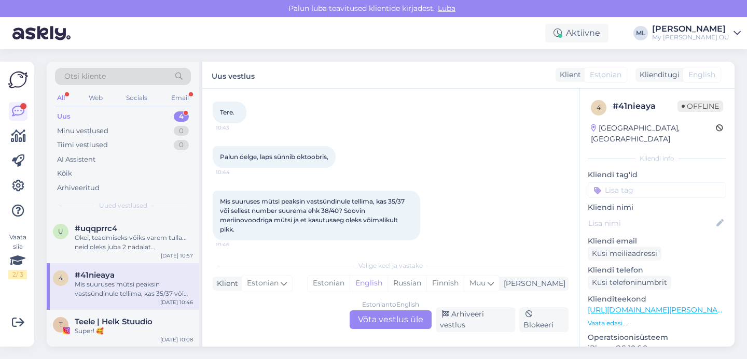
click at [408, 329] on div "Estonian to English Võta vestlus üle" at bounding box center [390, 320] width 82 height 19
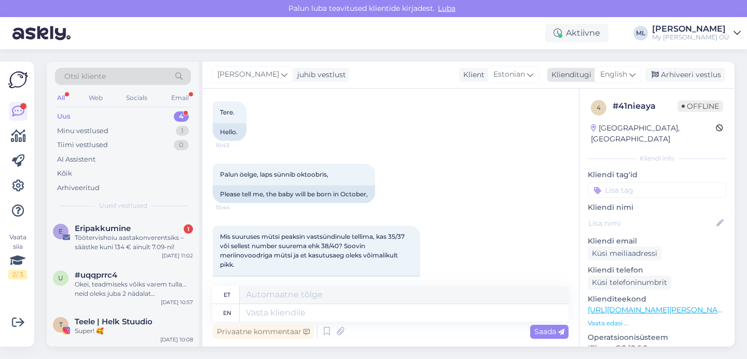
click at [614, 74] on span "English" at bounding box center [613, 74] width 27 height 11
click at [592, 115] on link "Estonian" at bounding box center [594, 121] width 114 height 17
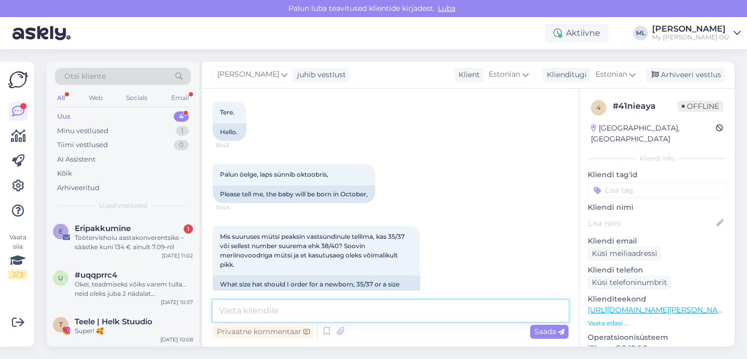
click at [272, 310] on textarea at bounding box center [391, 311] width 356 height 22
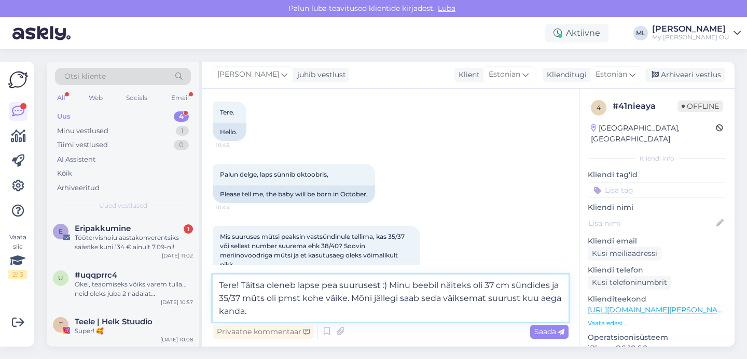
drag, startPoint x: 483, startPoint y: 285, endPoint x: 488, endPoint y: 287, distance: 5.3
click at [483, 285] on textarea "Tere! Täitsa oleneb lapse pea suurusest :) Minu beebil näiteks oli 37 cm sündid…" at bounding box center [391, 298] width 356 height 47
click at [366, 315] on textarea "Tere! Täitsa oleneb lapse pea suurusest :) Minu beebil näiteks oli peaümbermõõt…" at bounding box center [391, 298] width 356 height 47
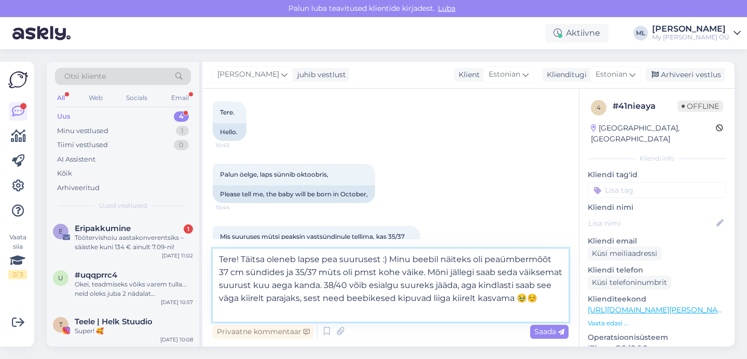
click at [514, 296] on textarea "Tere! Täitsa oleneb lapse pea suurusest :) Minu beebil näiteks oli peaümbermõõt…" at bounding box center [391, 285] width 356 height 73
type textarea "Tere! Täitsa oleneb lapse pea suurusest :) Minu beebil näiteks oli peaümbermõõt…"
click at [538, 332] on span "Saada" at bounding box center [549, 331] width 30 height 9
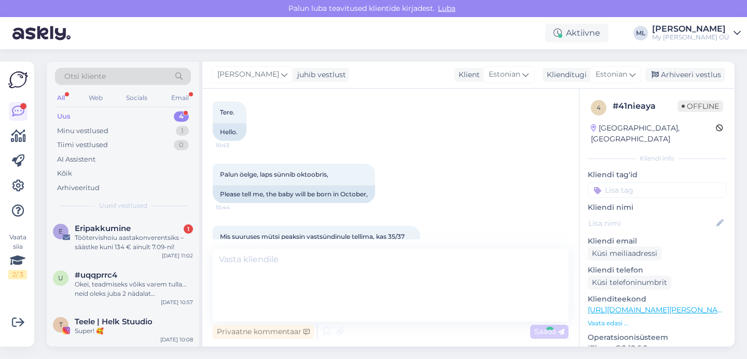
scroll to position [176, 0]
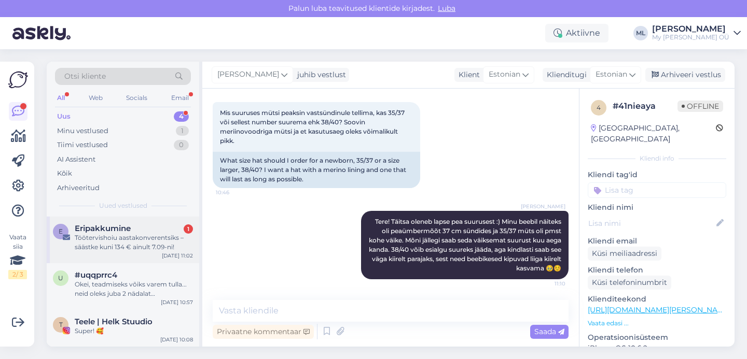
click at [135, 243] on div "Töötervishoiu aastakonverentsiks – säästke kuni 134 € ainult 7.09-ni!" at bounding box center [134, 242] width 118 height 19
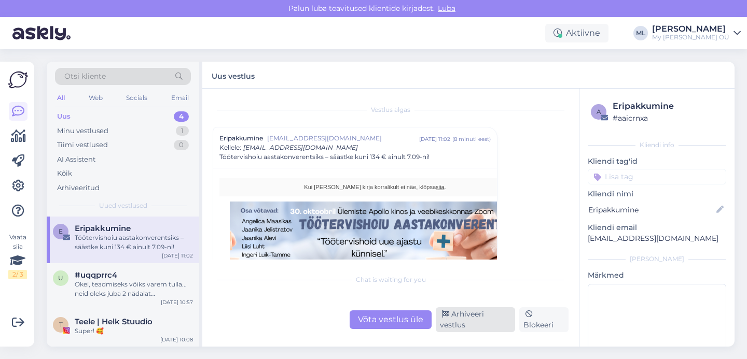
click at [472, 329] on div "Arhiveeri vestlus" at bounding box center [475, 319] width 79 height 25
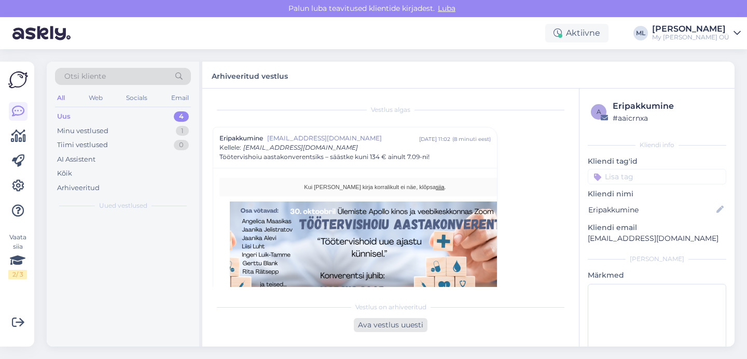
scroll to position [28, 0]
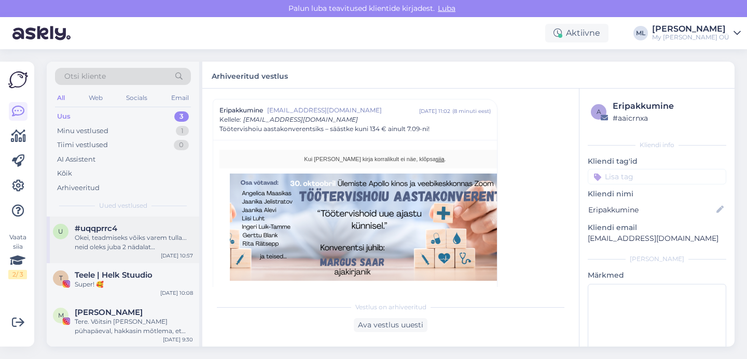
click at [116, 242] on div "Okei, teadmiseks võiks varem tulla... neid oleks juba 2 nädalat [PERSON_NAME]..…" at bounding box center [134, 242] width 118 height 19
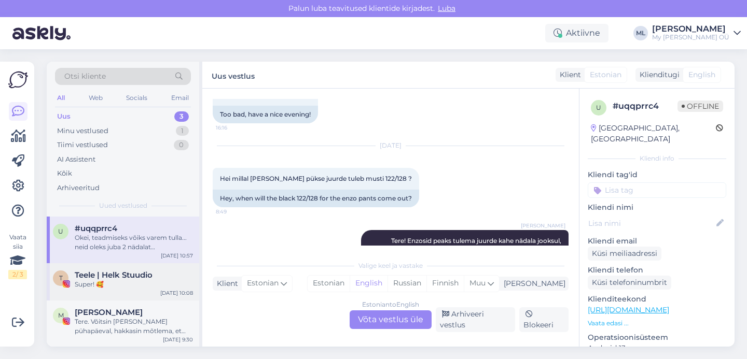
click at [117, 283] on div "Super! 🥰" at bounding box center [134, 284] width 118 height 9
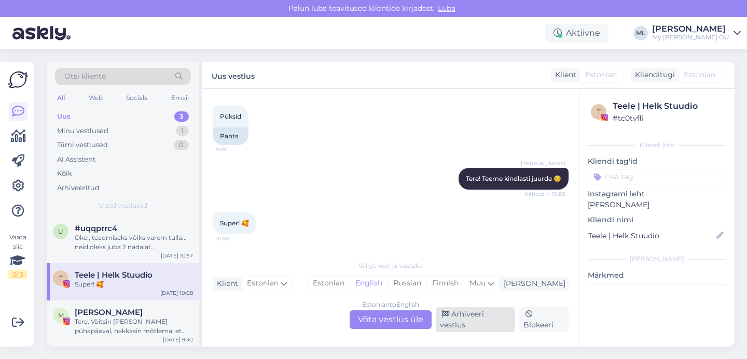
click at [488, 327] on div "Arhiveeri vestlus" at bounding box center [475, 319] width 79 height 25
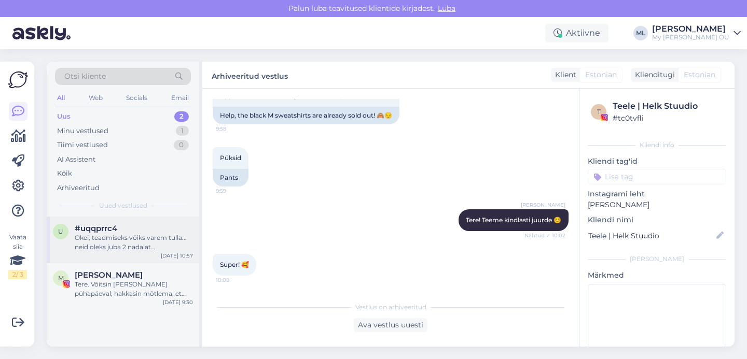
click at [140, 247] on div "Okei, teadmiseks võiks varem tulla... neid oleks juba 2 nädalat [PERSON_NAME]..…" at bounding box center [134, 242] width 118 height 19
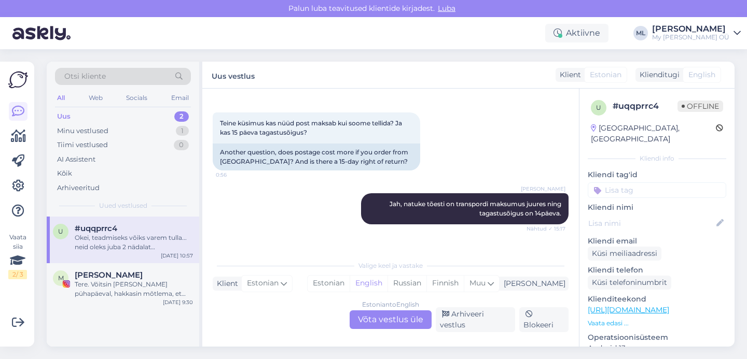
scroll to position [0, 0]
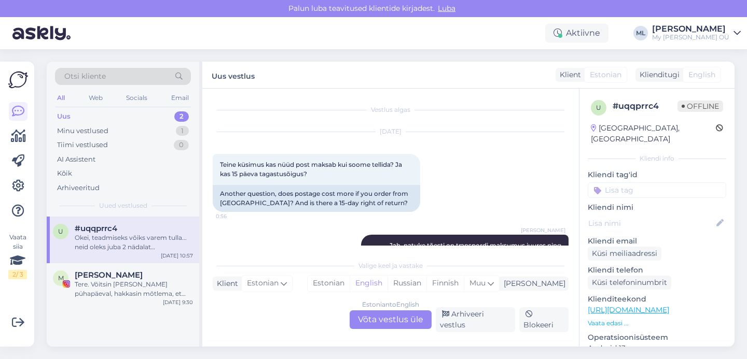
click at [138, 112] on div "Uus 2" at bounding box center [123, 116] width 136 height 15
click at [88, 128] on div "Minu vestlused" at bounding box center [82, 131] width 51 height 10
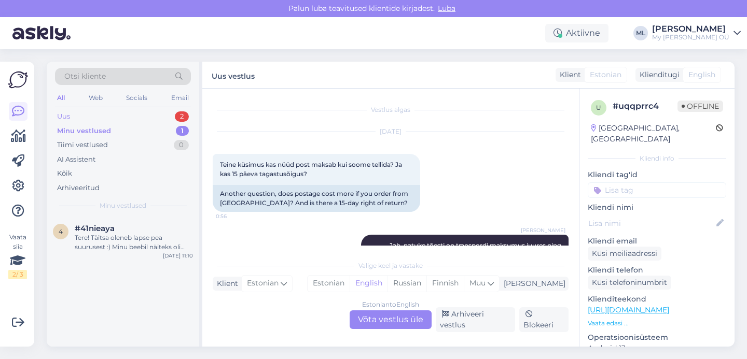
click at [72, 117] on div "Uus 2" at bounding box center [123, 116] width 136 height 15
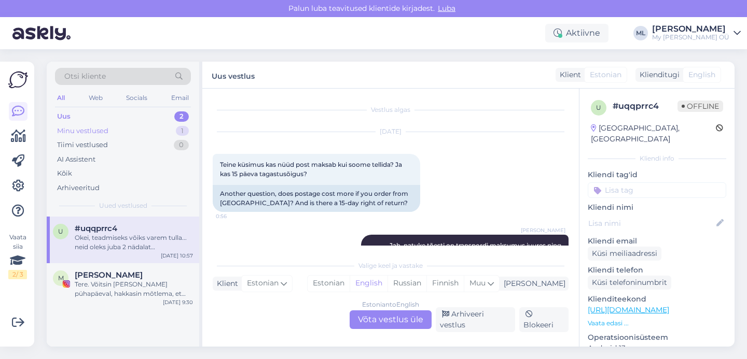
click at [86, 128] on div "Minu vestlused" at bounding box center [82, 131] width 51 height 10
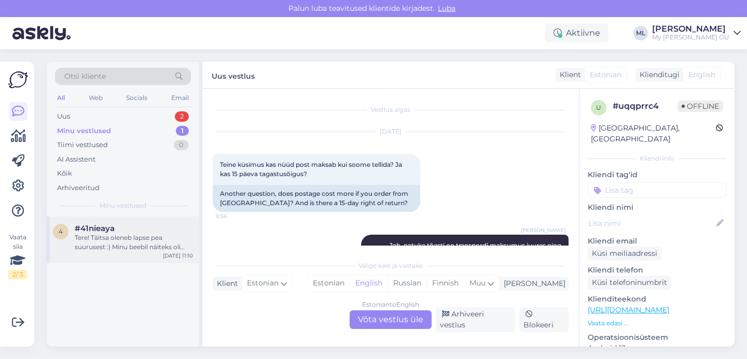
click at [123, 234] on div "Tere! Täitsa oleneb lapse pea suurusest :) Minu beebil näiteks oli peaümbermõõt…" at bounding box center [134, 242] width 118 height 19
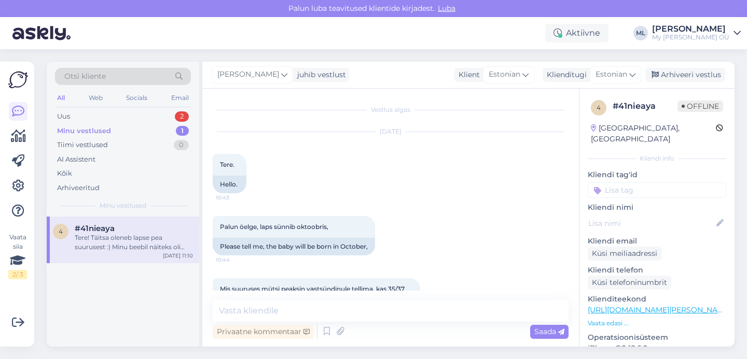
scroll to position [176, 0]
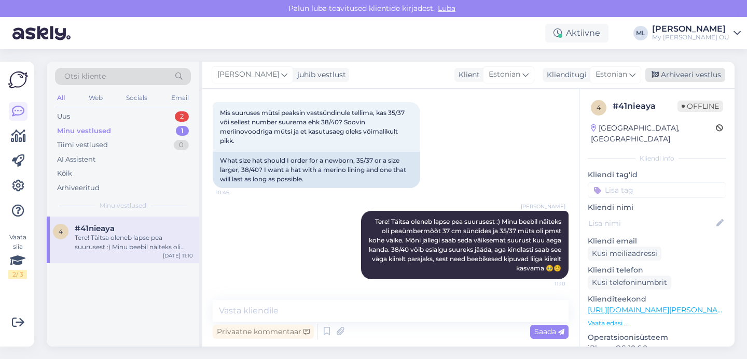
click at [672, 72] on div "Arhiveeri vestlus" at bounding box center [685, 75] width 80 height 14
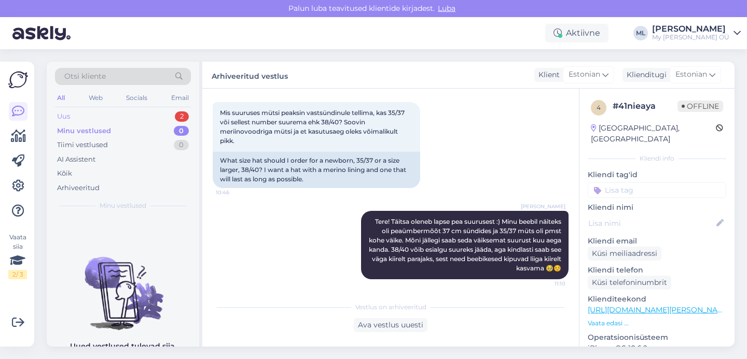
drag, startPoint x: 62, startPoint y: 117, endPoint x: 80, endPoint y: 110, distance: 19.1
click at [62, 118] on div "Uus" at bounding box center [63, 116] width 13 height 10
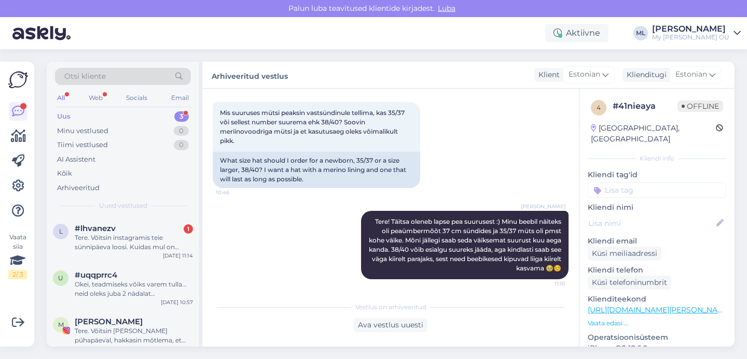
click at [72, 114] on div "Uus 3" at bounding box center [123, 116] width 136 height 15
click at [109, 236] on div "Tere. Võitsin instagramis teie sünnipäeva loosi. Kuidas mul on võimalik [PERSON…" at bounding box center [134, 242] width 118 height 19
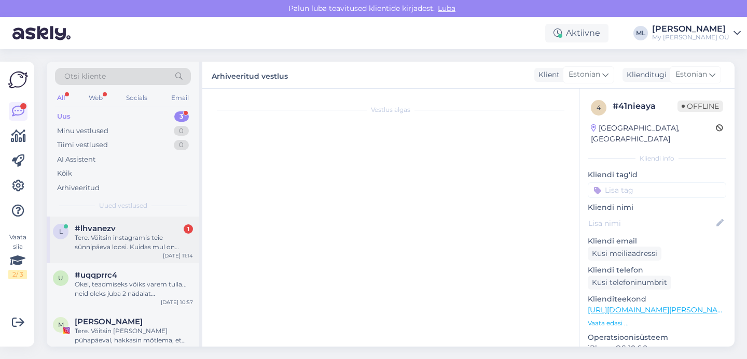
scroll to position [0, 0]
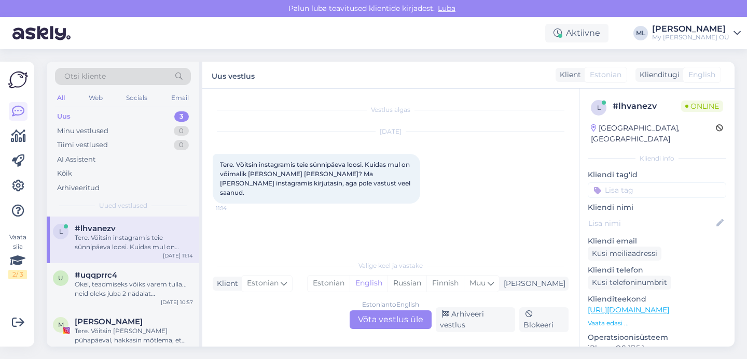
click at [378, 319] on div "Estonian to English Võta vestlus üle" at bounding box center [390, 320] width 82 height 19
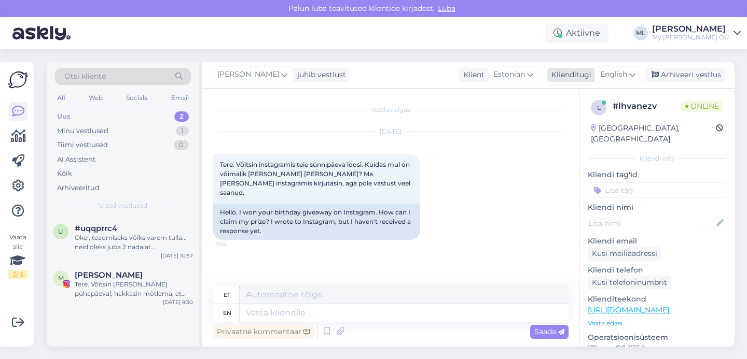
click at [627, 67] on div "English" at bounding box center [617, 74] width 47 height 17
type input "est"
click at [577, 120] on link "Estonian" at bounding box center [594, 121] width 114 height 17
click at [250, 307] on textarea at bounding box center [391, 311] width 356 height 22
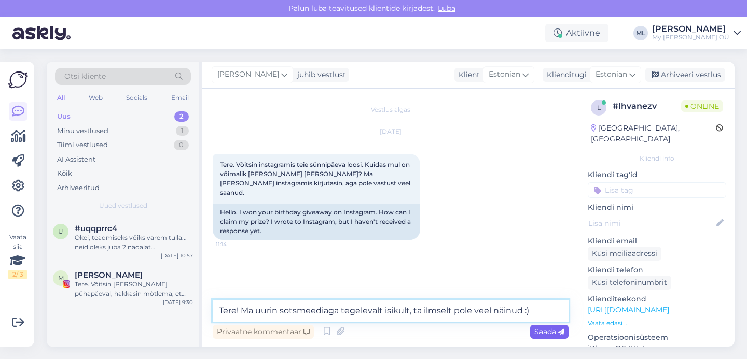
type textarea "Tere! Ma uurin sotsmeediaga tegelevalt isikult, ta ilmselt pole veel näinud :)"
click at [537, 331] on span "Saada" at bounding box center [549, 331] width 30 height 9
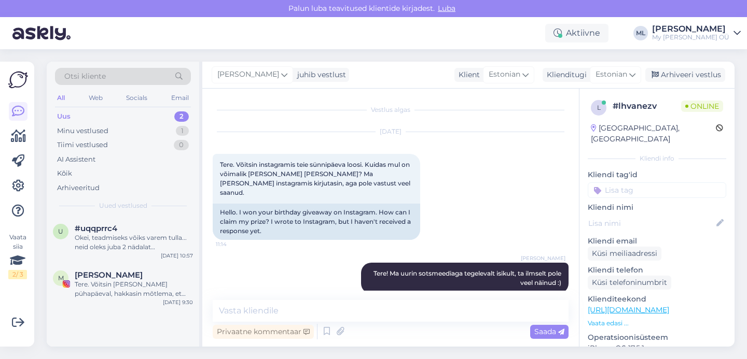
scroll to position [5, 0]
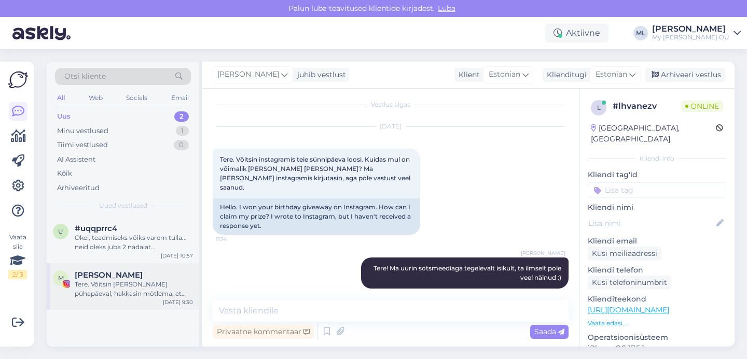
click at [107, 288] on div "Tere. Võitsin [PERSON_NAME] pühapäeval, hakkasin mõtlema, et äkki pidi saatma k…" at bounding box center [134, 289] width 118 height 19
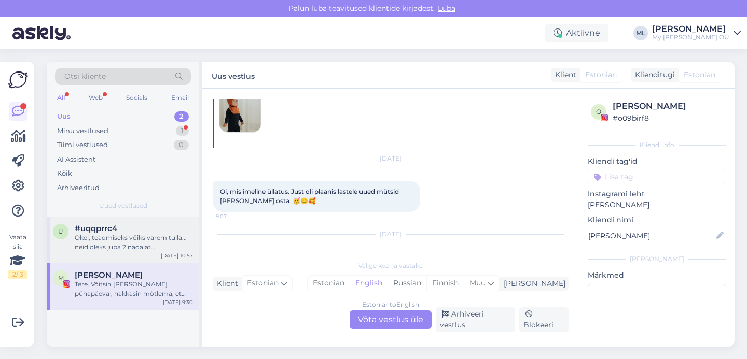
click at [123, 229] on div "#uqqprrc4" at bounding box center [134, 228] width 118 height 9
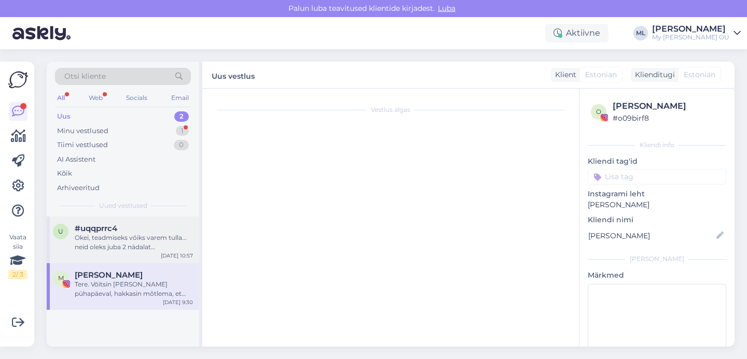
scroll to position [7300, 0]
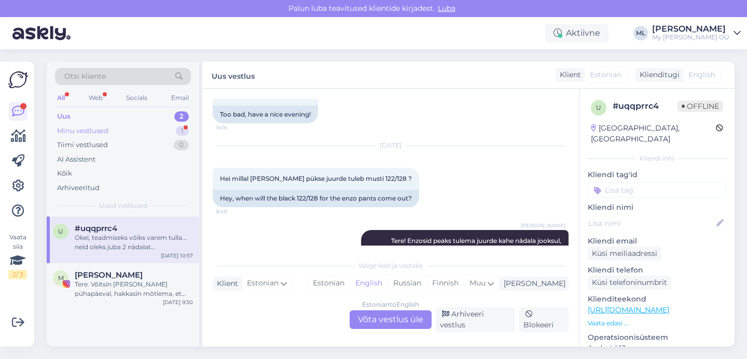
click at [102, 125] on div "Minu vestlused 1" at bounding box center [123, 131] width 136 height 15
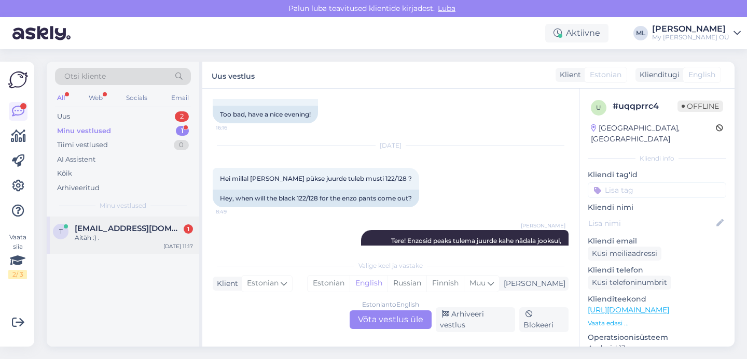
click at [82, 240] on div "Aitäh :) ." at bounding box center [134, 237] width 118 height 9
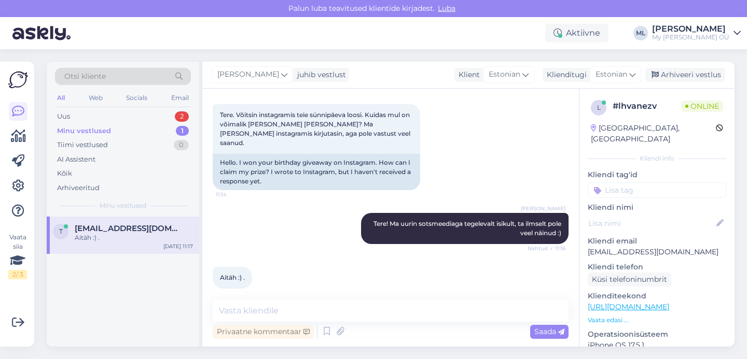
click at [106, 127] on div "Minu vestlused" at bounding box center [84, 131] width 54 height 10
click at [95, 115] on div "Uus 2" at bounding box center [123, 116] width 136 height 15
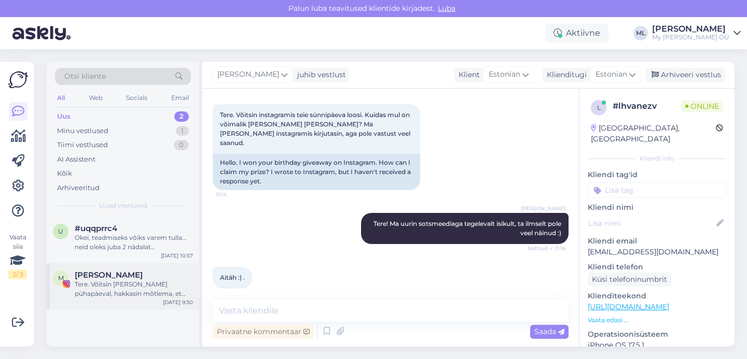
click at [110, 279] on span "[PERSON_NAME]" at bounding box center [109, 275] width 68 height 9
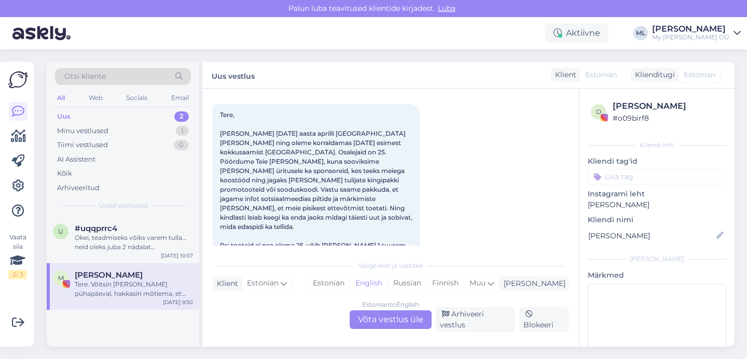
scroll to position [1740, 0]
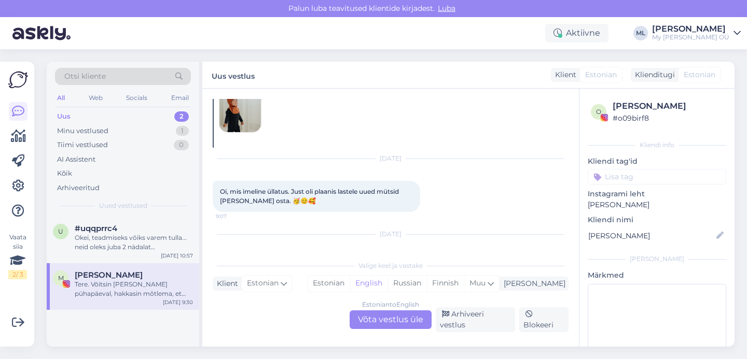
click at [73, 116] on div "Uus 2" at bounding box center [123, 116] width 136 height 15
click at [118, 242] on div "Okei, teadmiseks võiks varem tulla... neid oleks juba 2 nädalat [PERSON_NAME]..…" at bounding box center [134, 242] width 118 height 19
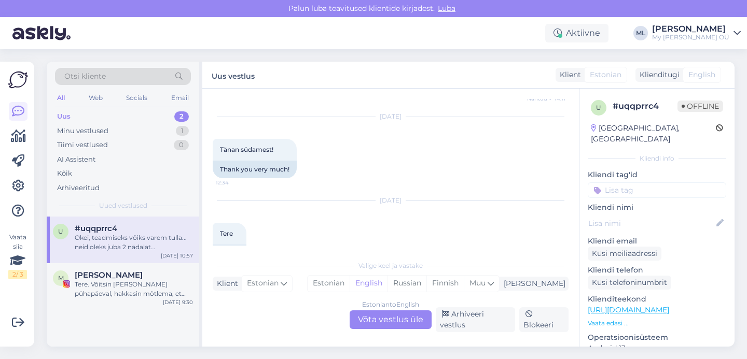
scroll to position [7300, 0]
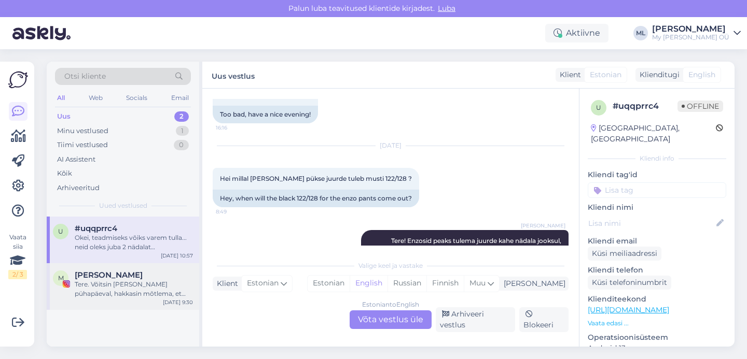
click at [110, 292] on div "Tere. Võitsin [PERSON_NAME] pühapäeval, hakkasin mõtlema, et äkki pidi saatma k…" at bounding box center [134, 289] width 118 height 19
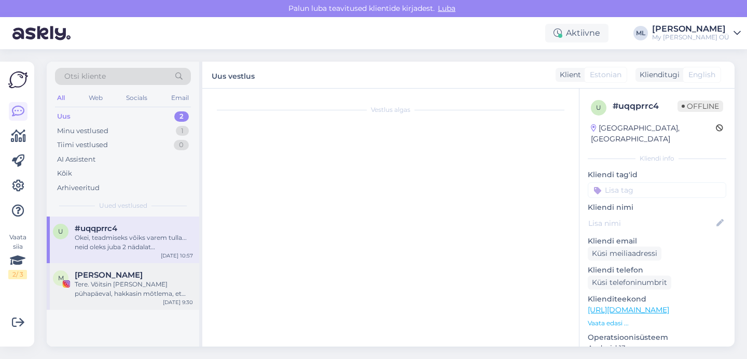
scroll to position [1740, 0]
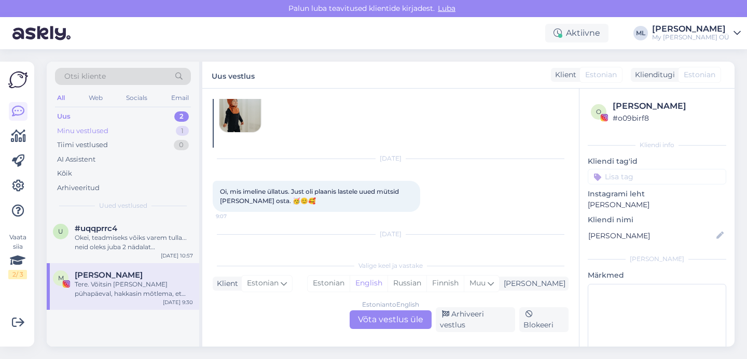
click at [105, 136] on div "Minu vestlused 1" at bounding box center [123, 131] width 136 height 15
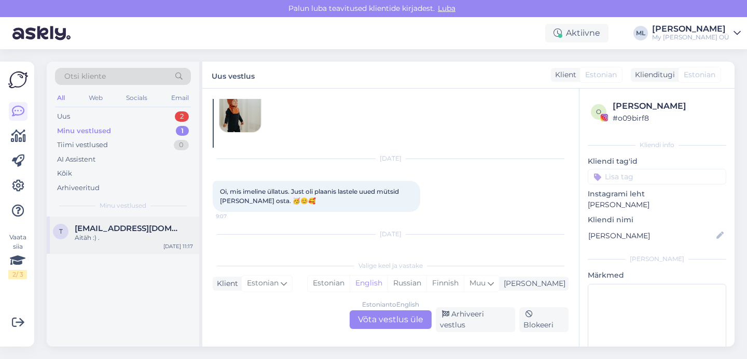
click at [113, 226] on span "[EMAIL_ADDRESS][DOMAIN_NAME]" at bounding box center [129, 228] width 108 height 9
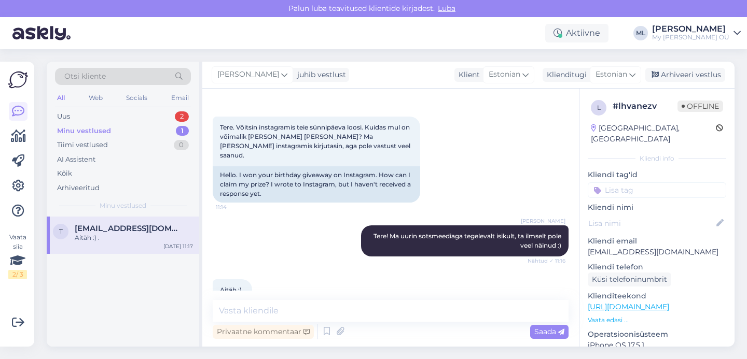
scroll to position [40, 0]
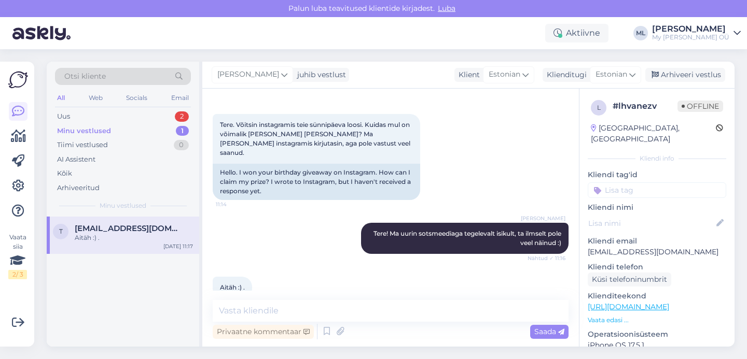
click at [100, 109] on div "Otsi kliente All Web Socials Email Uus 2 Minu vestlused 1 Tiimi vestlused 0 AI …" at bounding box center [123, 139] width 152 height 155
click at [100, 116] on div "Uus 2" at bounding box center [123, 116] width 136 height 15
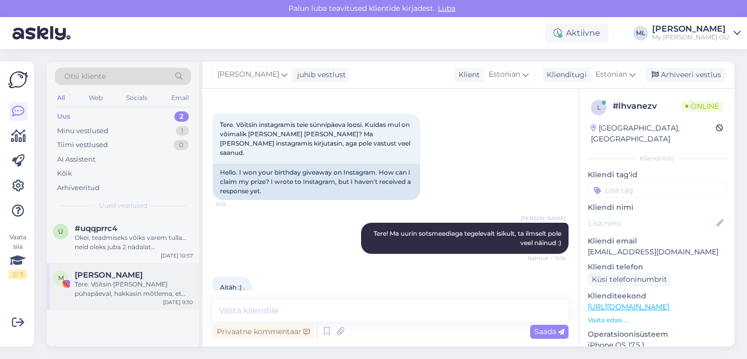
click at [127, 278] on span "[PERSON_NAME]" at bounding box center [109, 275] width 68 height 9
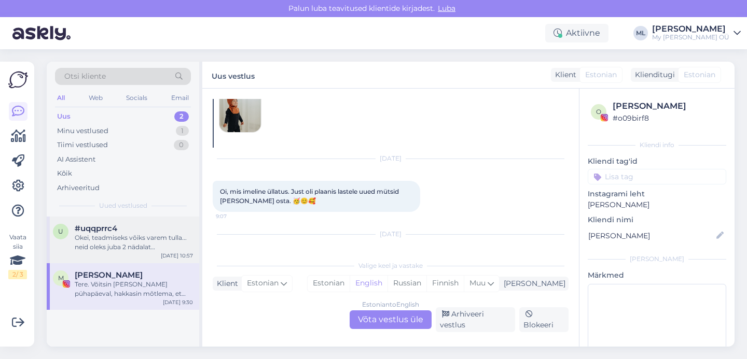
click at [166, 234] on div "Okei, teadmiseks võiks varem tulla... neid oleks juba 2 nädalat [PERSON_NAME]..…" at bounding box center [134, 242] width 118 height 19
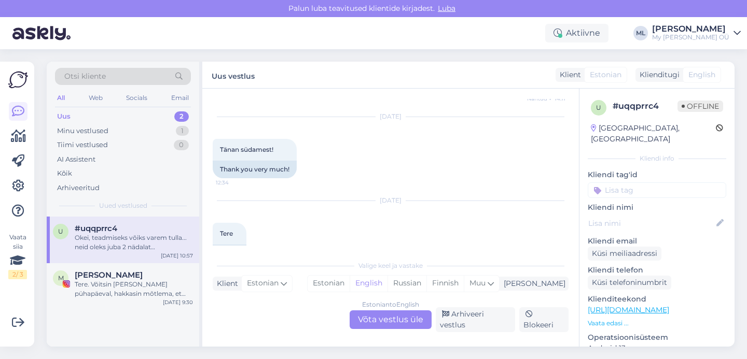
scroll to position [7300, 0]
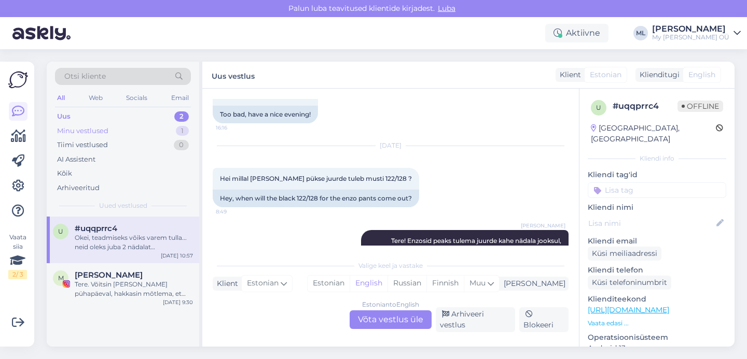
click at [108, 132] on div "Minu vestlused 1" at bounding box center [123, 131] width 136 height 15
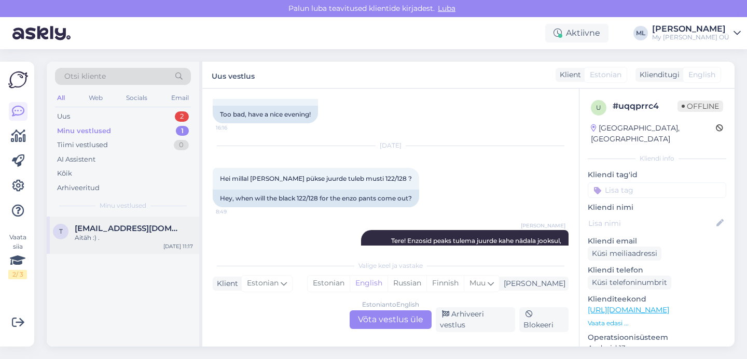
click at [106, 227] on span "[EMAIL_ADDRESS][DOMAIN_NAME]" at bounding box center [129, 228] width 108 height 9
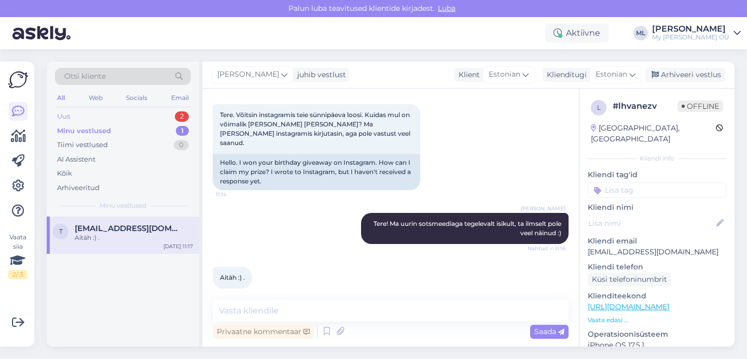
click at [84, 118] on div "Uus 2" at bounding box center [123, 116] width 136 height 15
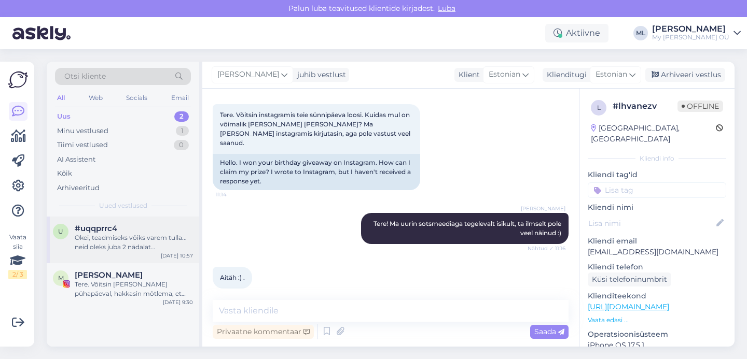
click at [113, 232] on span "#uqqprrc4" at bounding box center [96, 228] width 43 height 9
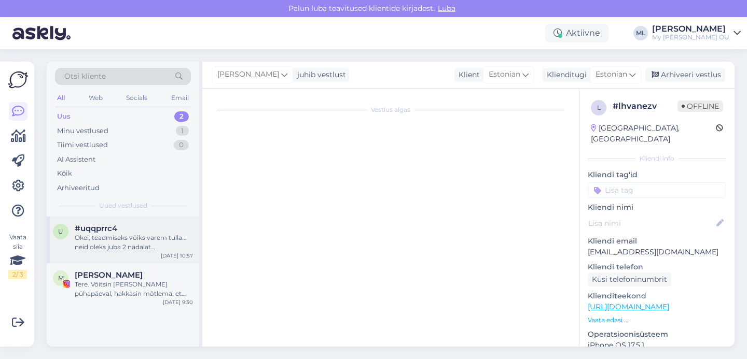
scroll to position [7300, 0]
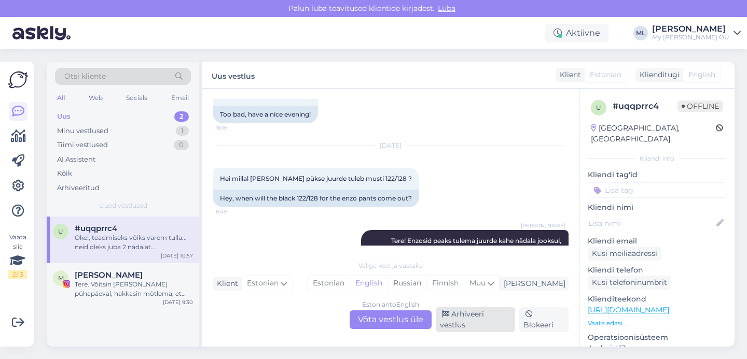
click at [464, 326] on div "Arhiveeri vestlus" at bounding box center [475, 319] width 79 height 25
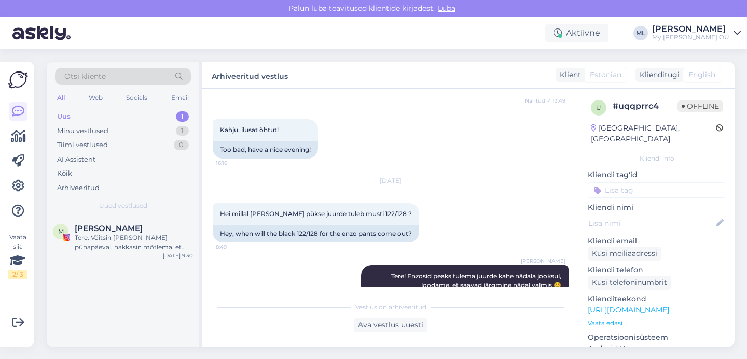
click at [123, 118] on div "Uus 1" at bounding box center [123, 116] width 136 height 15
click at [119, 131] on div "Minu vestlused 1" at bounding box center [123, 131] width 136 height 15
click at [66, 117] on div "Uus" at bounding box center [63, 116] width 13 height 10
click at [64, 118] on div "Uus" at bounding box center [63, 116] width 13 height 10
click at [91, 128] on div "Minu vestlused" at bounding box center [82, 131] width 51 height 10
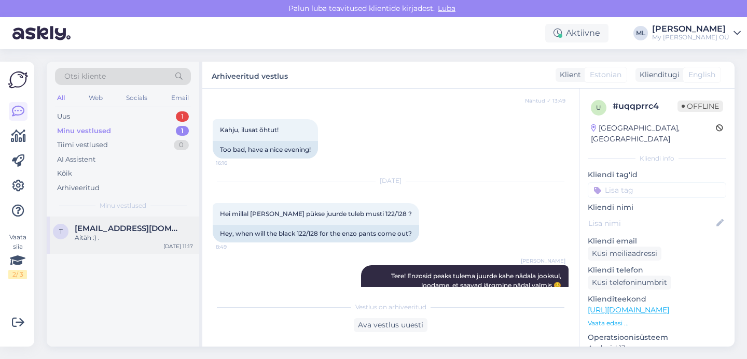
click at [107, 227] on span "[EMAIL_ADDRESS][DOMAIN_NAME]" at bounding box center [129, 228] width 108 height 9
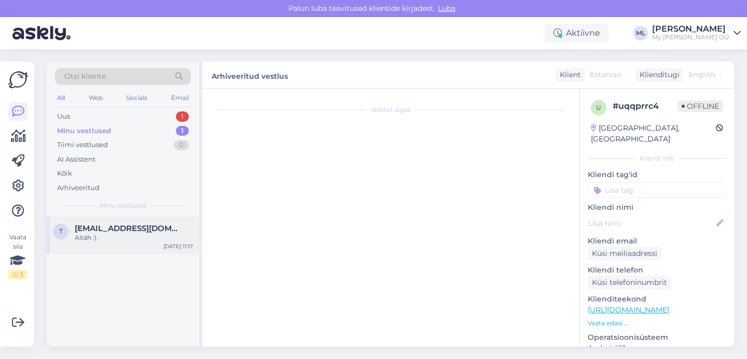
scroll to position [50, 0]
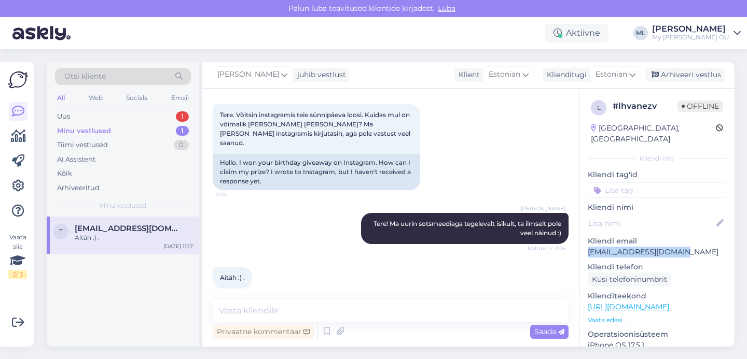
drag, startPoint x: 587, startPoint y: 242, endPoint x: 668, endPoint y: 244, distance: 80.4
click at [670, 247] on p "[EMAIL_ADDRESS][DOMAIN_NAME]" at bounding box center [656, 252] width 138 height 11
copy p "[EMAIL_ADDRESS][DOMAIN_NAME]"
click at [80, 120] on div "Uus 1" at bounding box center [123, 116] width 136 height 15
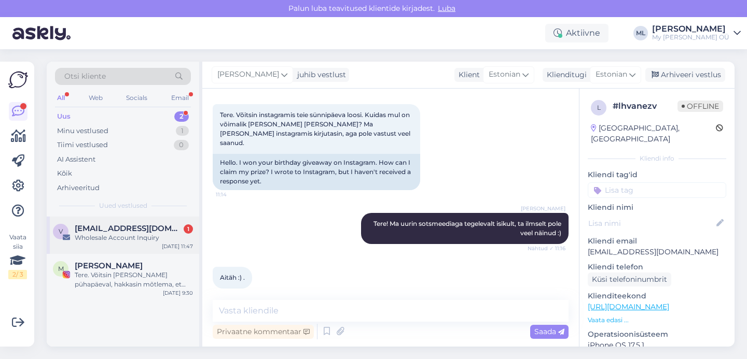
click at [92, 233] on span "[EMAIL_ADDRESS][DOMAIN_NAME]" at bounding box center [129, 228] width 108 height 9
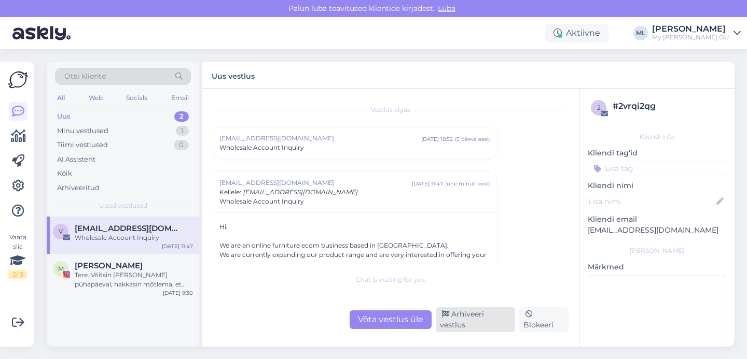
click at [498, 321] on div "Arhiveeri vestlus" at bounding box center [475, 319] width 79 height 25
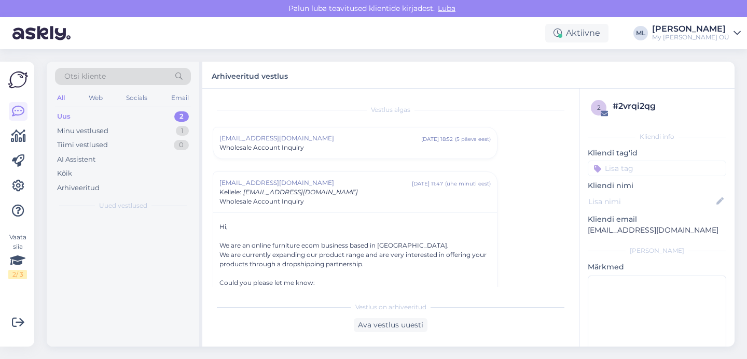
scroll to position [73, 0]
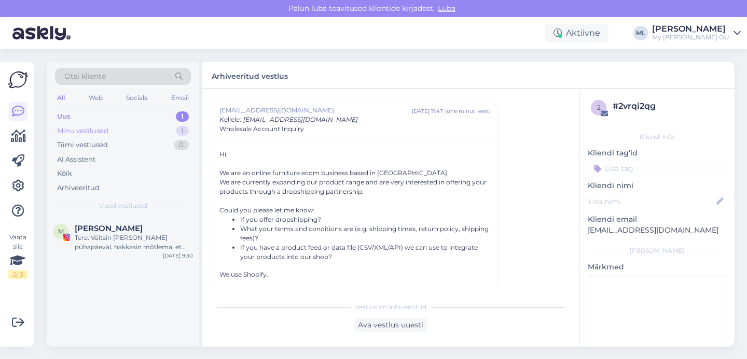
click at [82, 124] on div "Minu vestlused 1" at bounding box center [123, 131] width 136 height 15
click at [67, 115] on div "Uus" at bounding box center [63, 116] width 13 height 10
click at [78, 115] on div "Uus 1" at bounding box center [123, 116] width 136 height 15
click at [94, 253] on div "M [PERSON_NAME] Tere. Võitsin [PERSON_NAME] pühapäeval, hakkasin mõtlema, et äk…" at bounding box center [123, 240] width 152 height 47
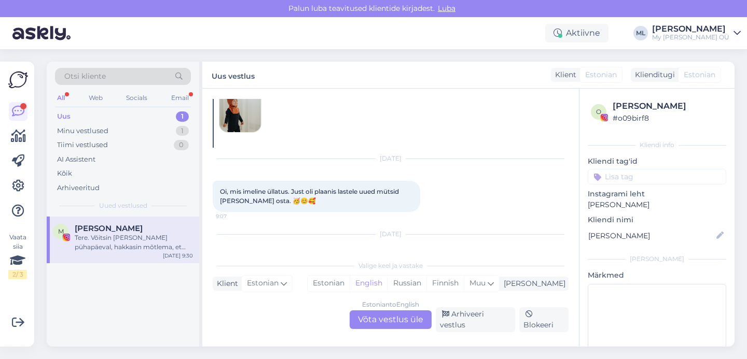
click at [126, 240] on div "Tere. Võitsin [PERSON_NAME] pühapäeval, hakkasin mõtlema, et äkki pidi saatma k…" at bounding box center [134, 242] width 118 height 19
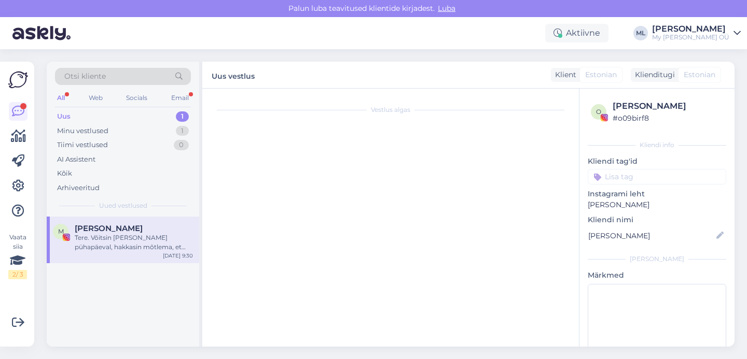
scroll to position [0, 0]
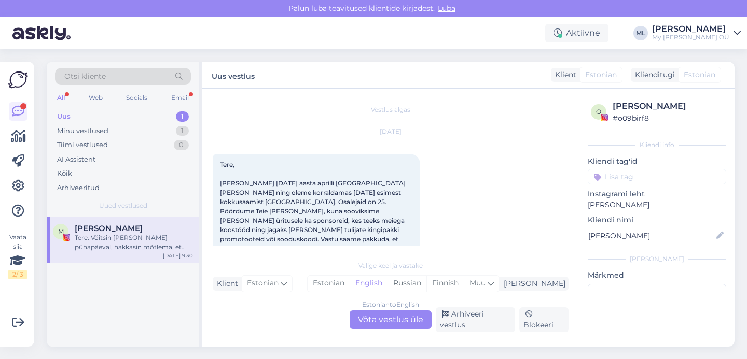
click at [103, 240] on div "Tere. Võitsin [PERSON_NAME] pühapäeval, hakkasin mõtlema, et äkki pidi saatma k…" at bounding box center [134, 242] width 118 height 19
click at [422, 325] on div "Estonian to English Võta vestlus üle" at bounding box center [390, 320] width 82 height 19
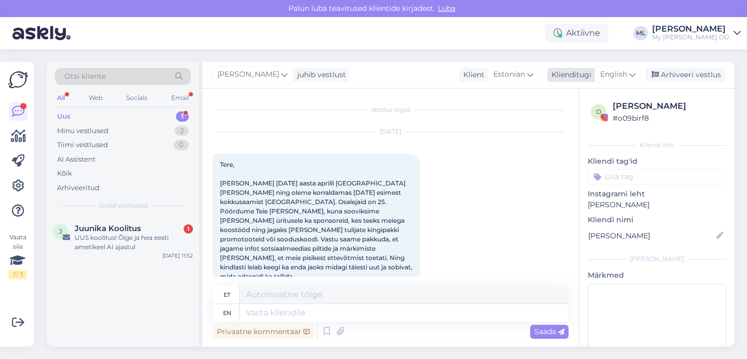
click at [622, 74] on span "English" at bounding box center [613, 74] width 27 height 11
type input "est"
drag, startPoint x: 570, startPoint y: 119, endPoint x: 564, endPoint y: 128, distance: 11.2
click at [570, 118] on link "Estonian" at bounding box center [594, 121] width 114 height 17
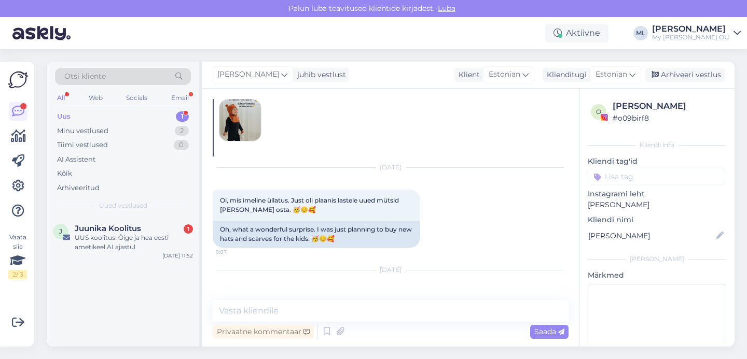
scroll to position [2210, 0]
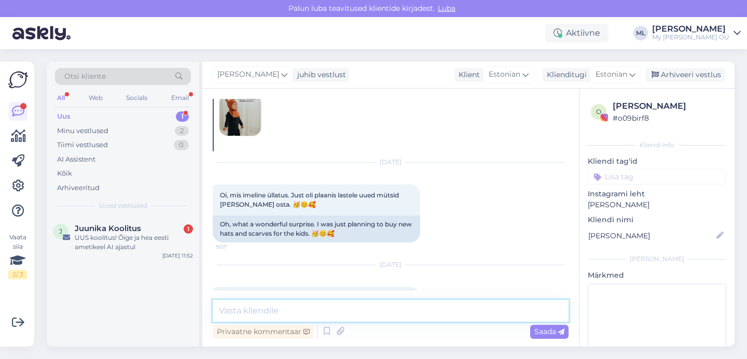
click at [268, 311] on textarea at bounding box center [391, 311] width 356 height 22
paste textarea "Contact information"
type textarea "Contact information"
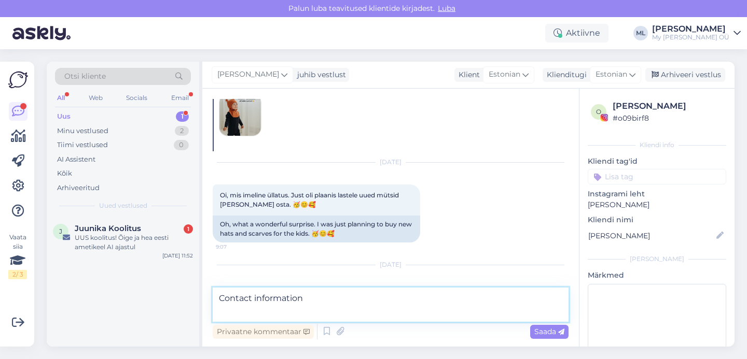
drag, startPoint x: 309, startPoint y: 300, endPoint x: 184, endPoint y: 302, distance: 125.0
click at [184, 302] on div "Otsi kliente All Web Socials Email Uus 1 Minu vestlused 2 Tiimi vestlused 0 AI …" at bounding box center [390, 204] width 687 height 285
click at [241, 294] on textarea "Tere! Saatsime kinkekaardi Teile meilile ☺️🫶" at bounding box center [391, 305] width 356 height 34
click at [378, 295] on textarea "Tere! Palju õnne! Saatsime kinkekaardi Teile meilile ☺️🫶" at bounding box center [391, 305] width 356 height 34
click at [384, 297] on textarea "Tere! Palju õnne! Saatsime kinkekaardi Teile meilile ☺️🫶" at bounding box center [391, 305] width 356 height 34
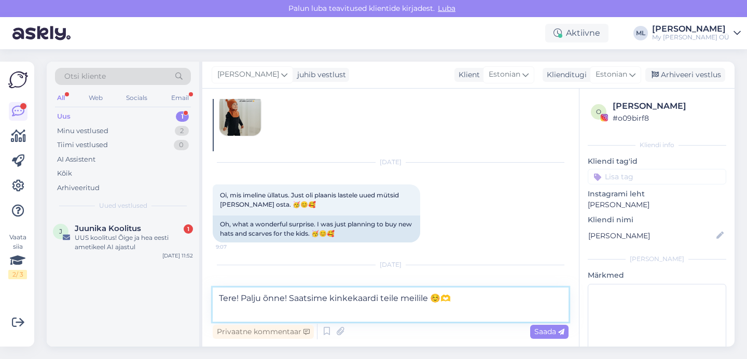
click at [400, 300] on textarea "Tere! Palju õnne! Saatsime kinkekaardi teile meilile ☺️🫶" at bounding box center [391, 305] width 356 height 34
type textarea "Tere! Palju õnne! Saatsime kinkekaardi Teile meilile ☺️🫶"
click at [546, 333] on span "Saada" at bounding box center [549, 331] width 30 height 9
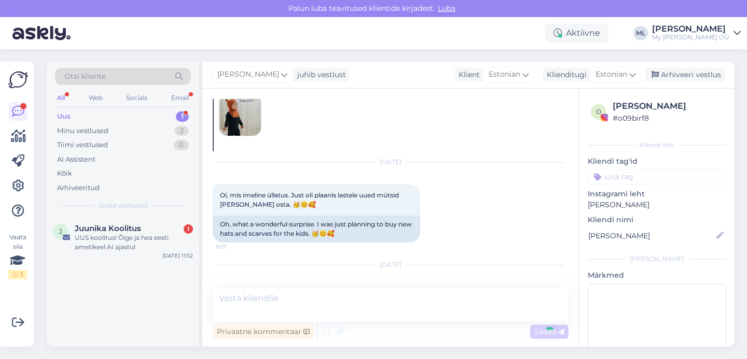
scroll to position [2254, 0]
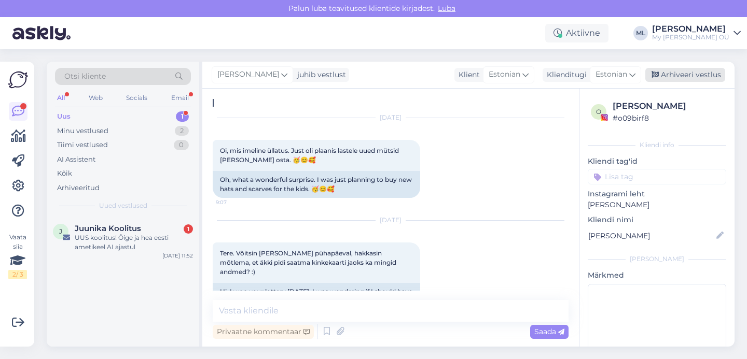
click at [686, 77] on div "Arhiveeri vestlus" at bounding box center [685, 75] width 80 height 14
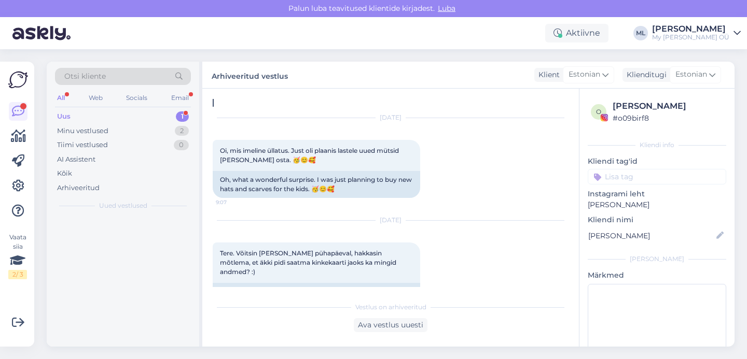
scroll to position [2258, 0]
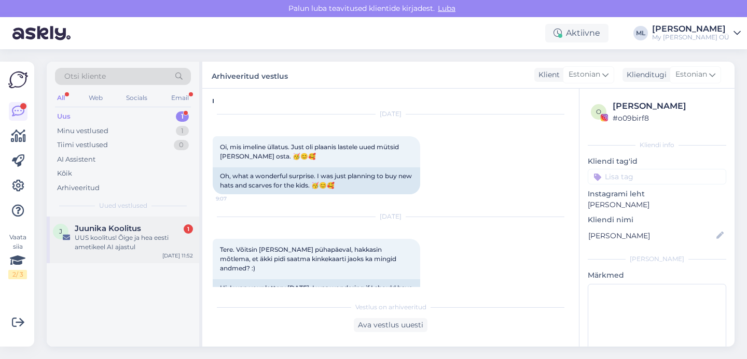
click at [89, 233] on div "UUS koolitus! Õige ja hea eesti ametikeel AI ajastul" at bounding box center [134, 242] width 118 height 19
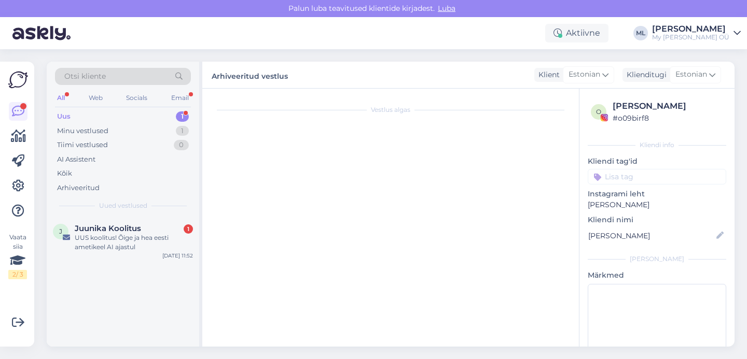
scroll to position [605, 0]
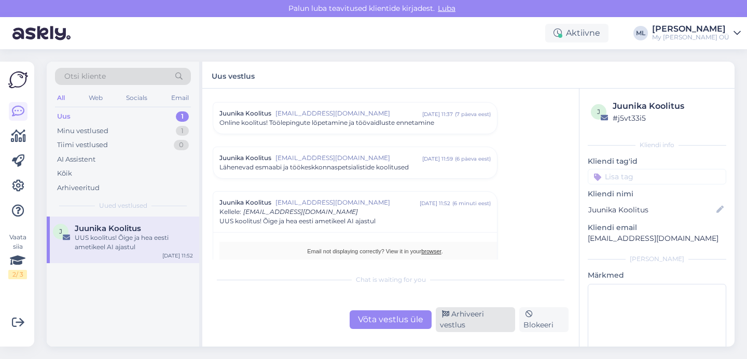
click at [462, 322] on div "Arhiveeri vestlus" at bounding box center [475, 319] width 79 height 25
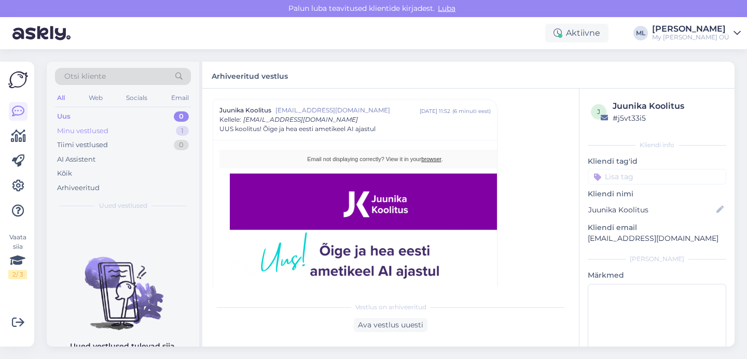
click at [120, 130] on div "Minu vestlused 1" at bounding box center [123, 131] width 136 height 15
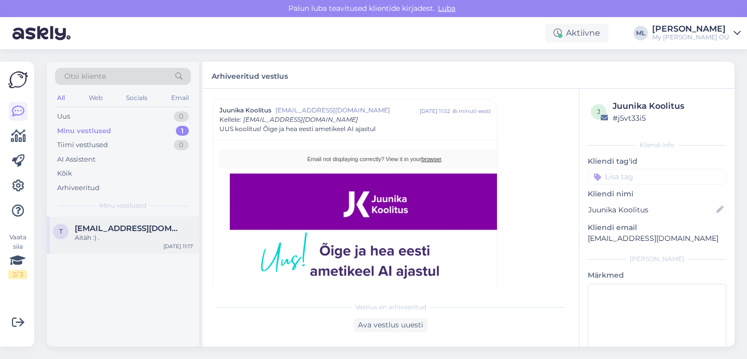
click at [82, 243] on div "t [EMAIL_ADDRESS][DOMAIN_NAME] Aitäh :) . [DATE] 11:17" at bounding box center [123, 235] width 152 height 37
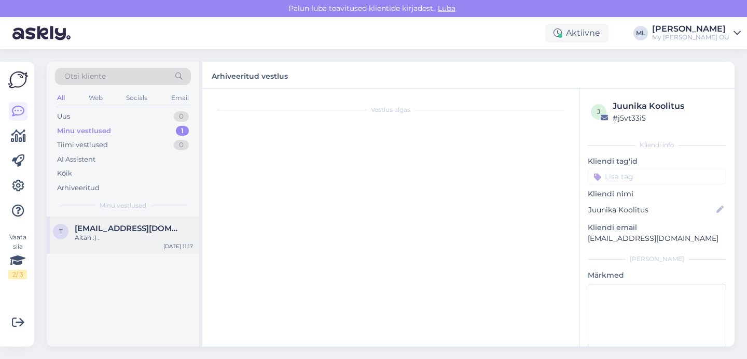
scroll to position [50, 0]
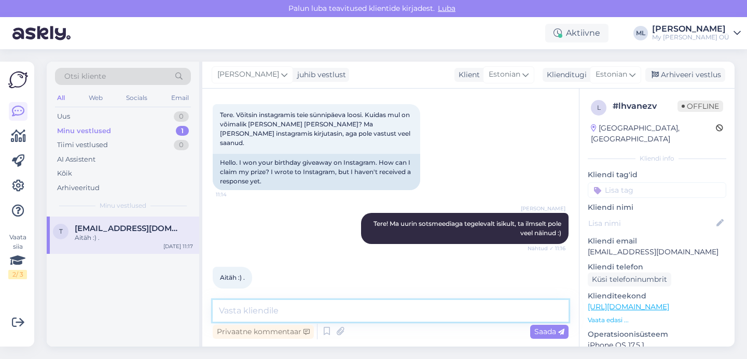
click at [303, 312] on textarea at bounding box center [391, 311] width 356 height 22
type textarea "T"
type textarea "Saatsime soodukoodi meilile ☺️ Palju õnne! 💕"
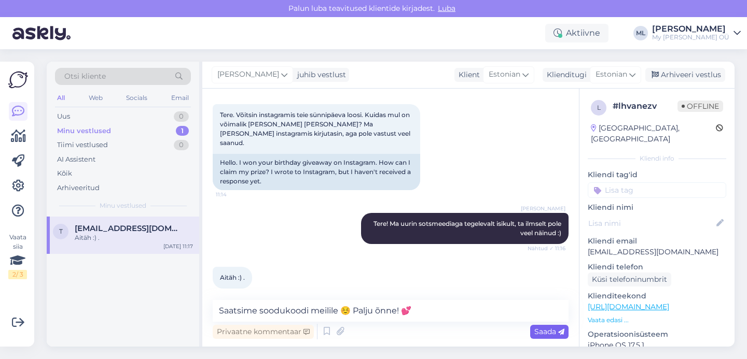
click at [543, 334] on span "Saada" at bounding box center [549, 331] width 30 height 9
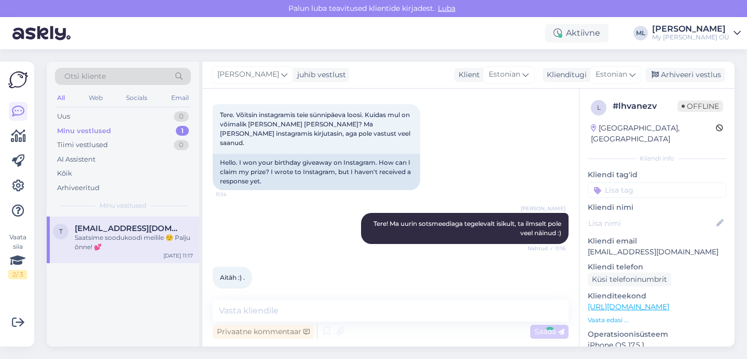
scroll to position [94, 0]
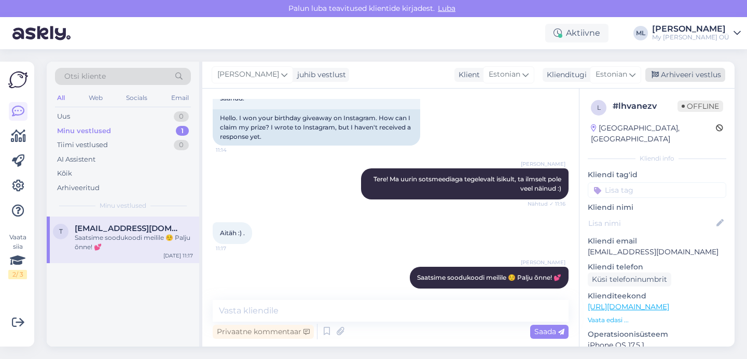
click at [669, 74] on div "Arhiveeri vestlus" at bounding box center [685, 75] width 80 height 14
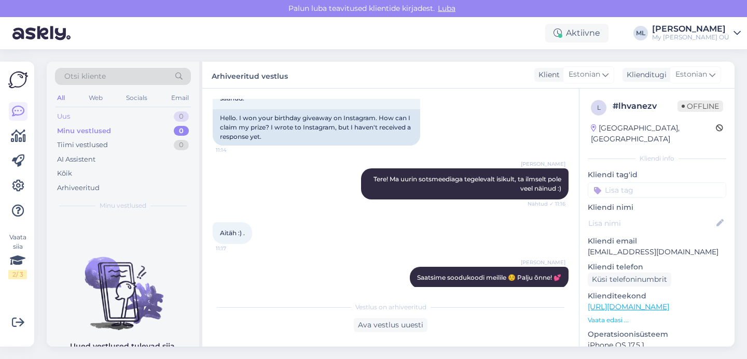
click at [81, 123] on div "Uus 0" at bounding box center [123, 116] width 136 height 15
